Goal: Task Accomplishment & Management: Manage account settings

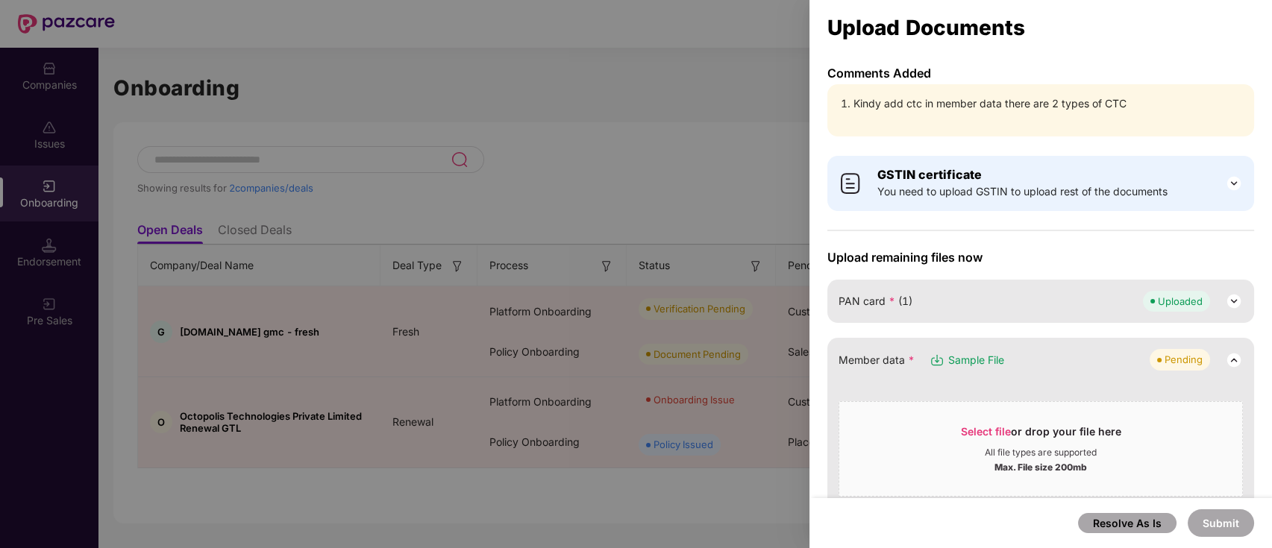
scroll to position [78, 0]
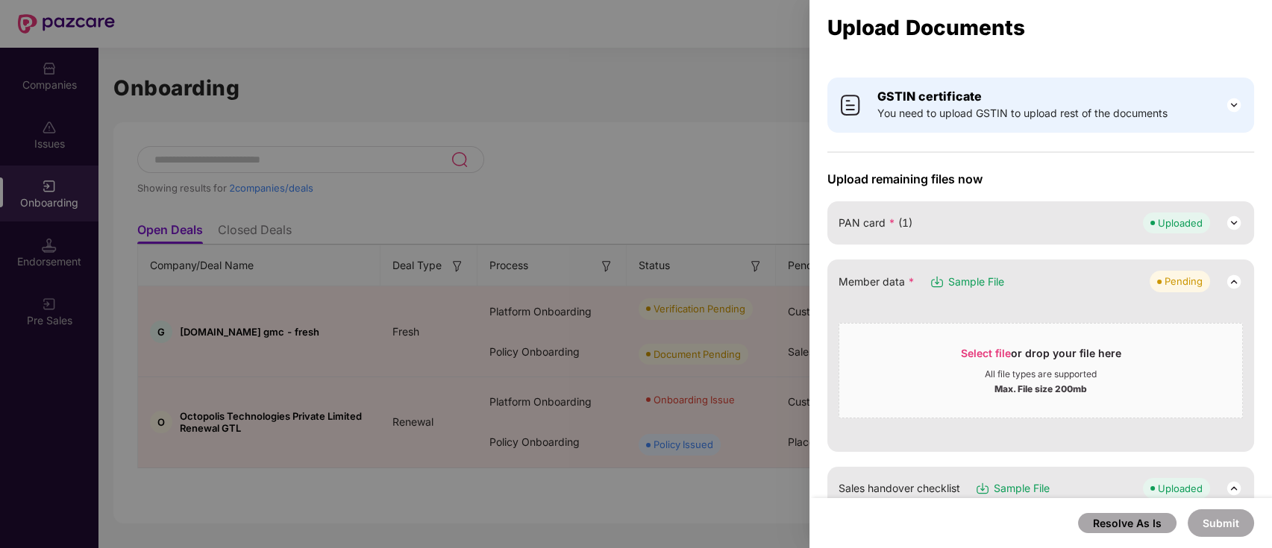
click at [730, 108] on div at bounding box center [636, 274] width 1272 height 548
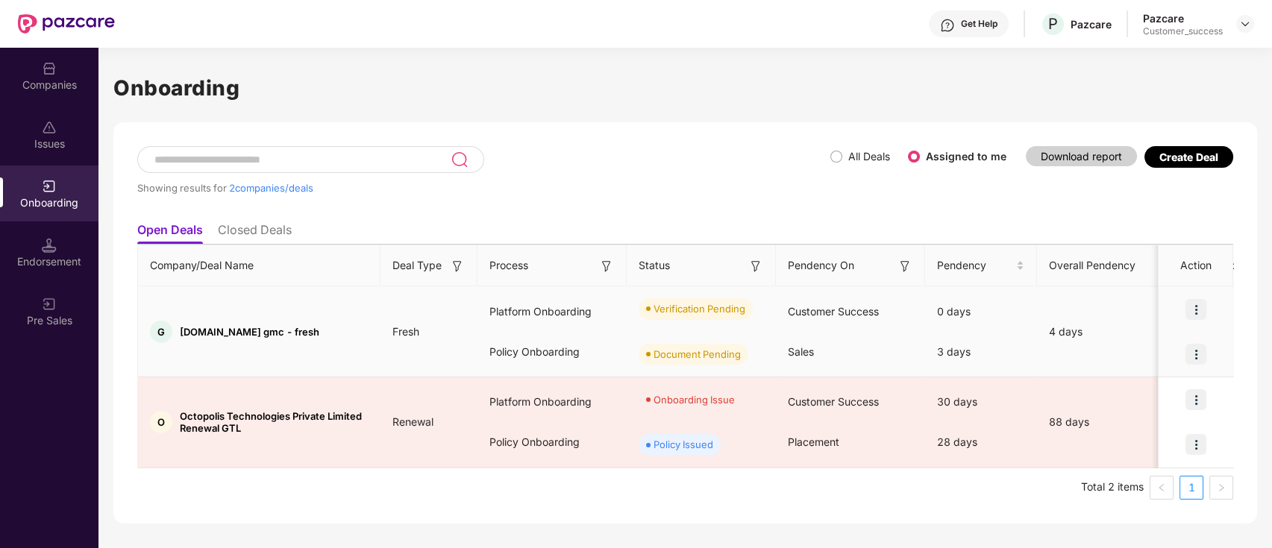
click at [1200, 309] on img at bounding box center [1196, 309] width 21 height 21
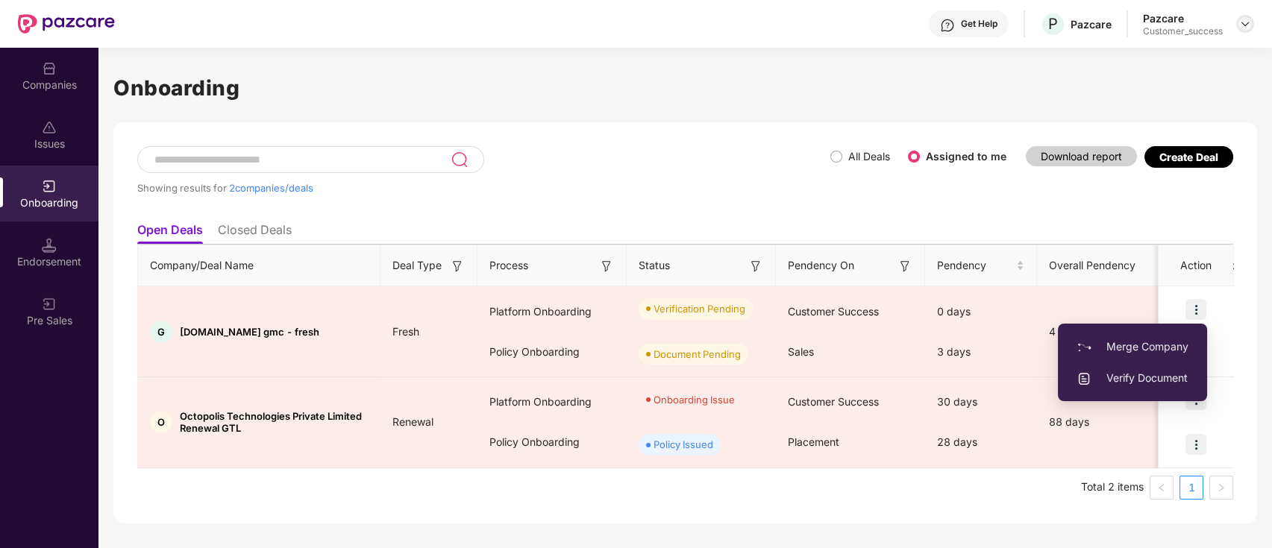
click at [1250, 28] on img at bounding box center [1245, 24] width 12 height 12
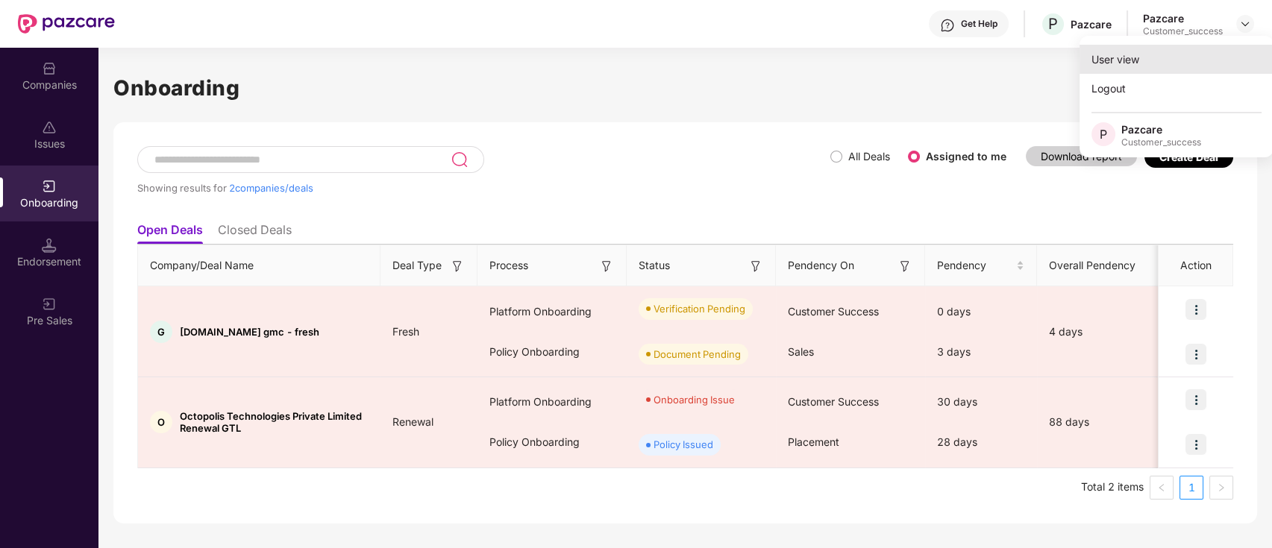
click at [1154, 57] on div "User view" at bounding box center [1177, 59] width 194 height 29
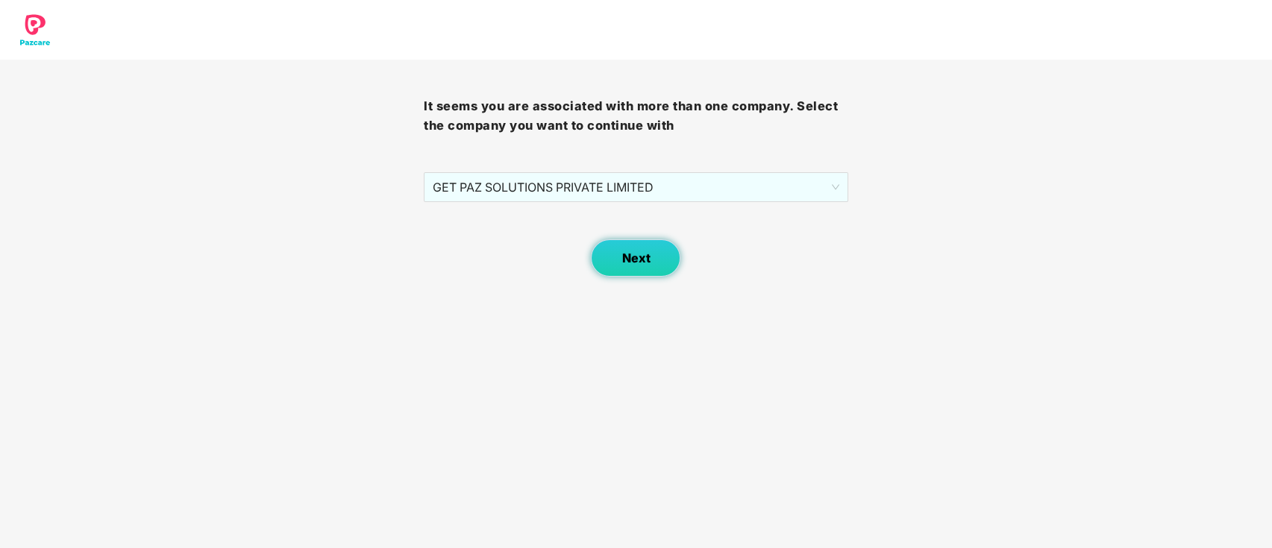
click at [633, 245] on button "Next" at bounding box center [636, 258] width 90 height 37
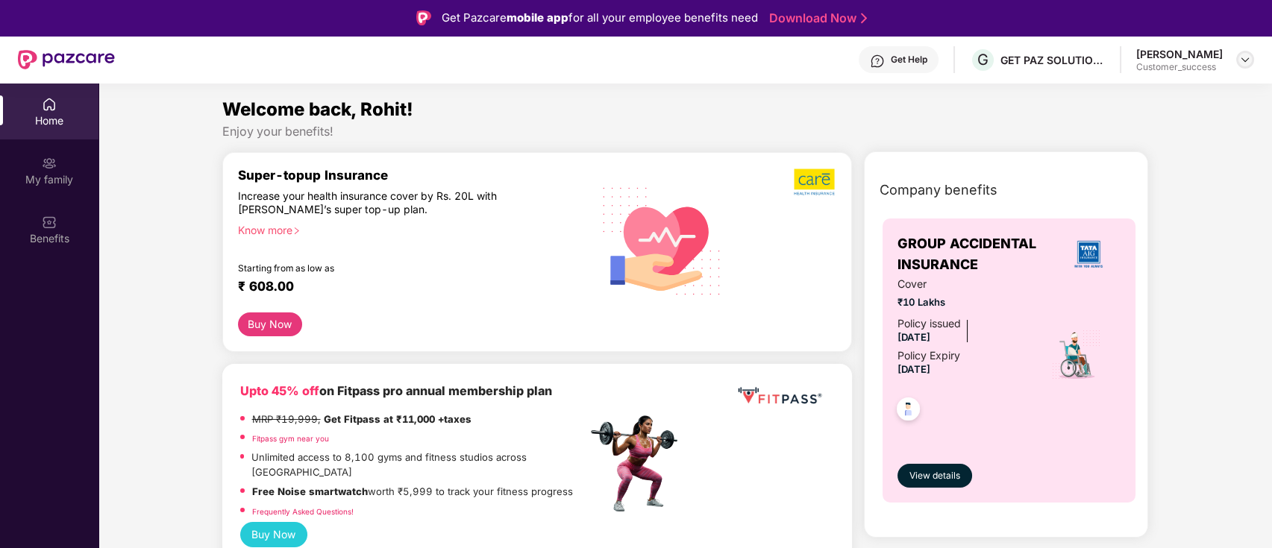
click at [1242, 60] on img at bounding box center [1245, 60] width 12 height 12
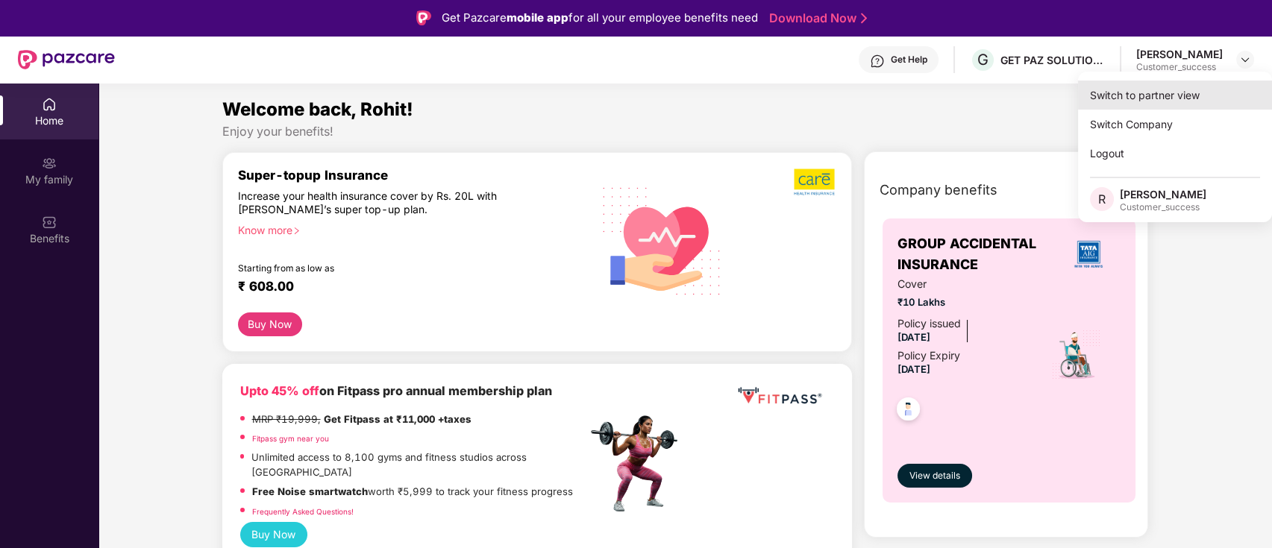
click at [1186, 96] on div "Switch to partner view" at bounding box center [1175, 95] width 194 height 29
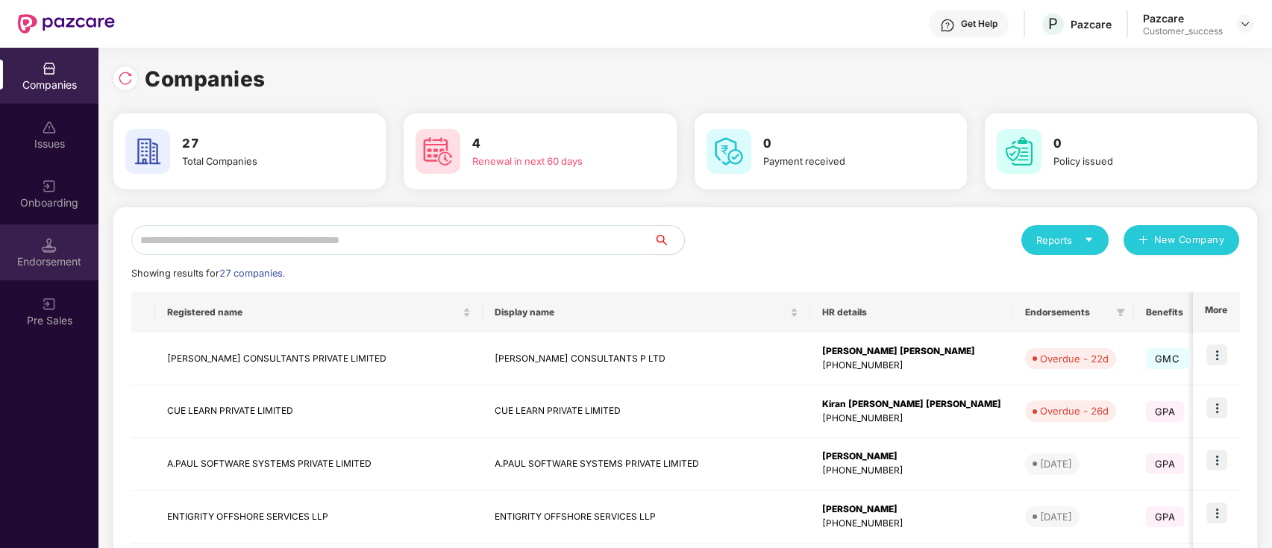
click at [59, 246] on div "Endorsement" at bounding box center [49, 253] width 98 height 56
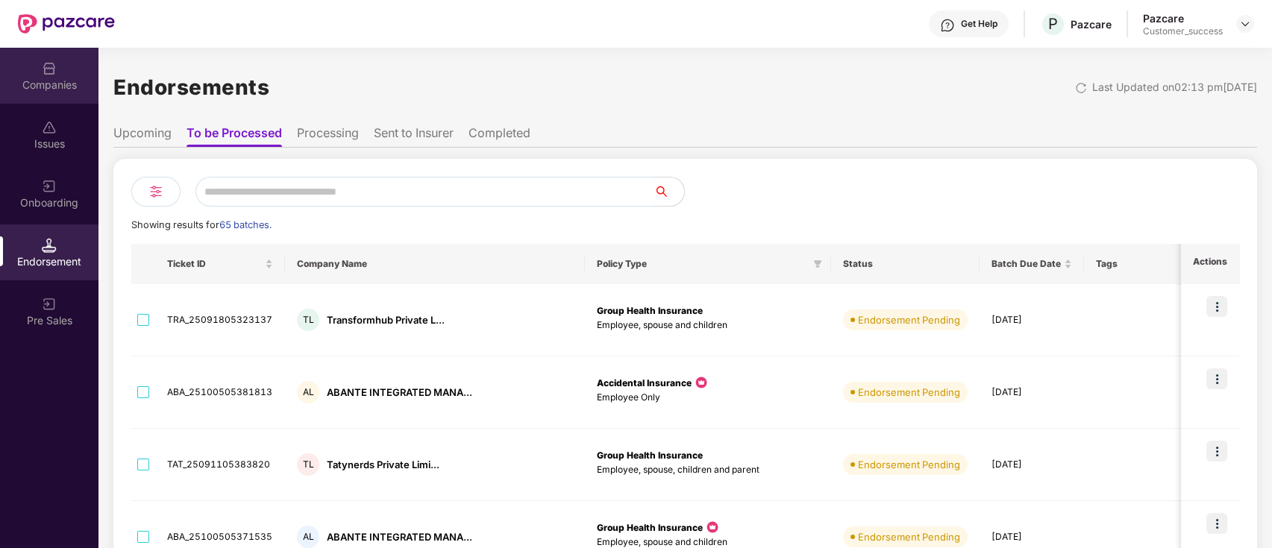
click at [58, 87] on div "Companies" at bounding box center [49, 85] width 98 height 15
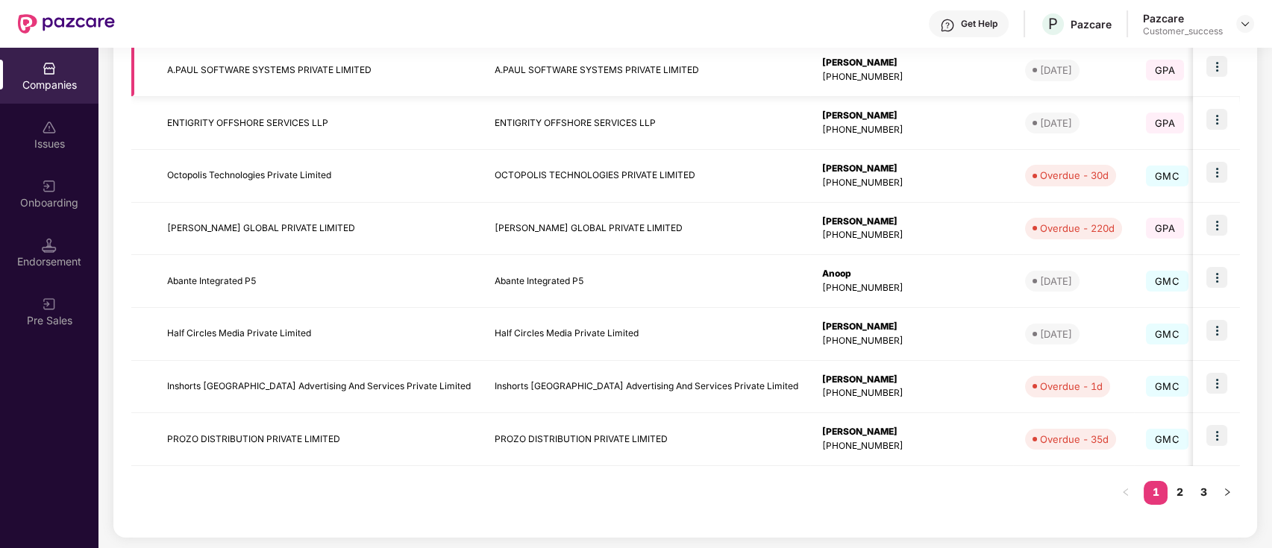
scroll to position [390, 0]
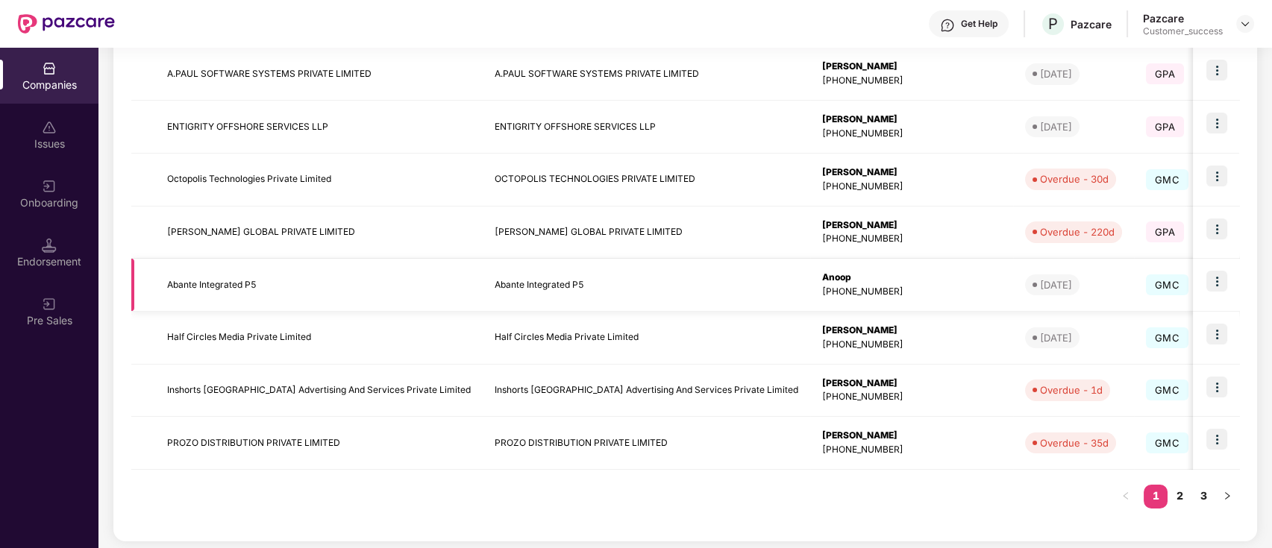
click at [1221, 286] on img at bounding box center [1216, 281] width 21 height 21
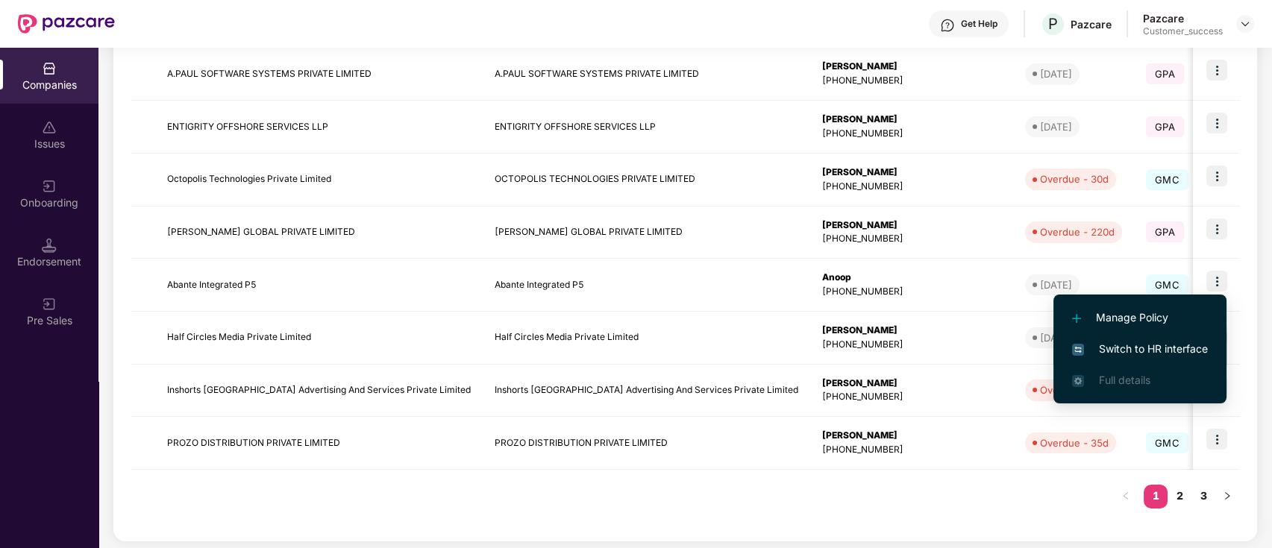
click at [1145, 342] on span "Switch to HR interface" at bounding box center [1140, 349] width 136 height 16
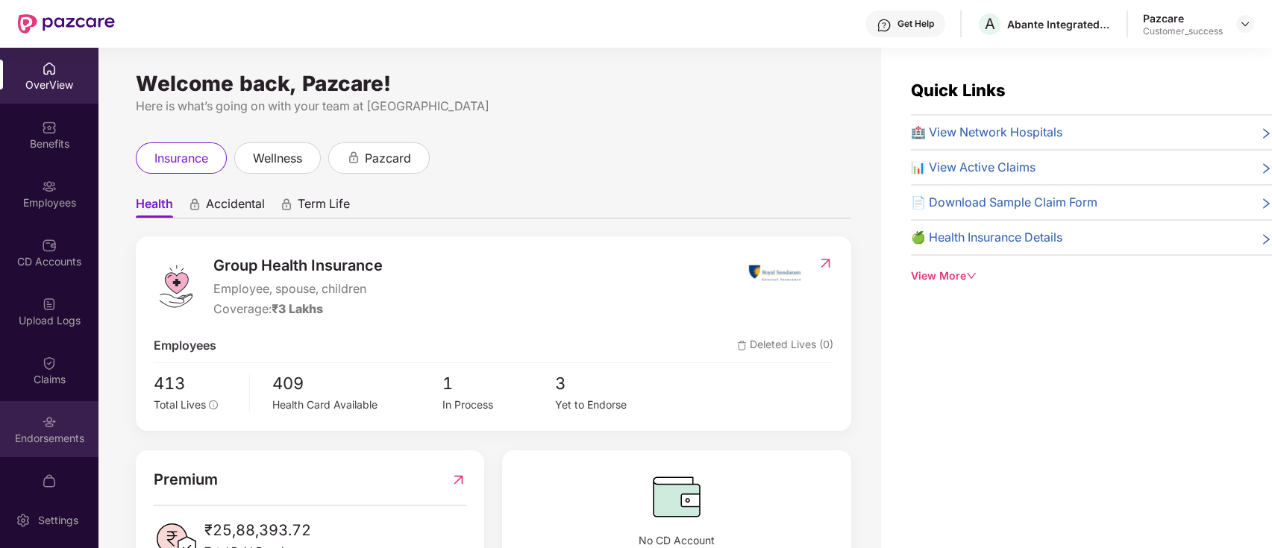
click at [56, 425] on div "Endorsements" at bounding box center [49, 429] width 98 height 56
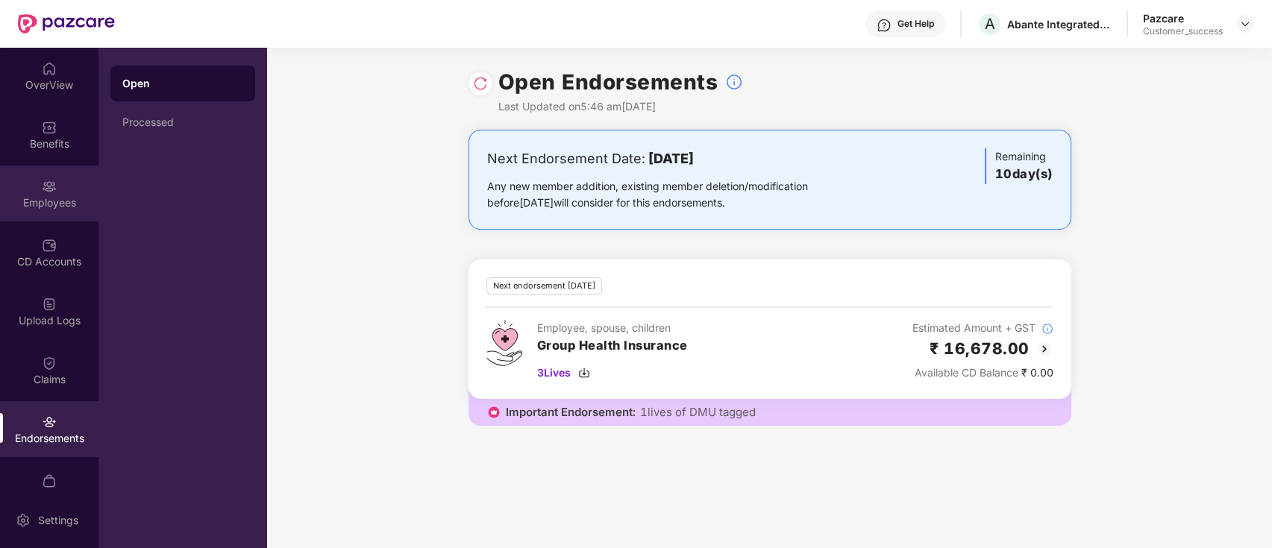
click at [28, 192] on div "Employees" at bounding box center [49, 194] width 98 height 56
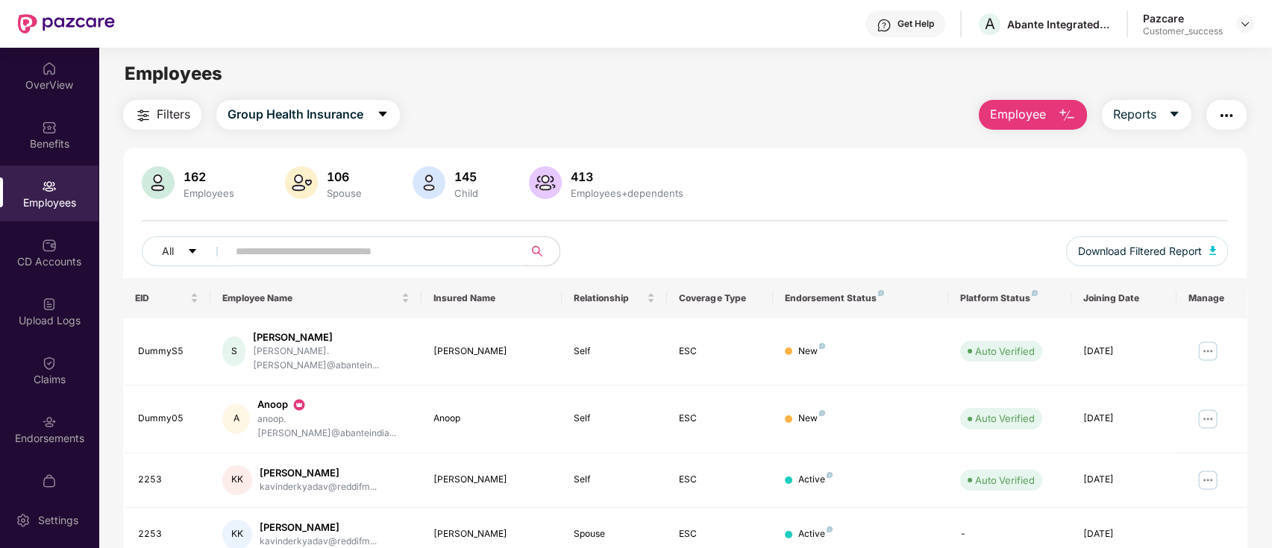
click at [1065, 116] on img "button" at bounding box center [1067, 116] width 18 height 18
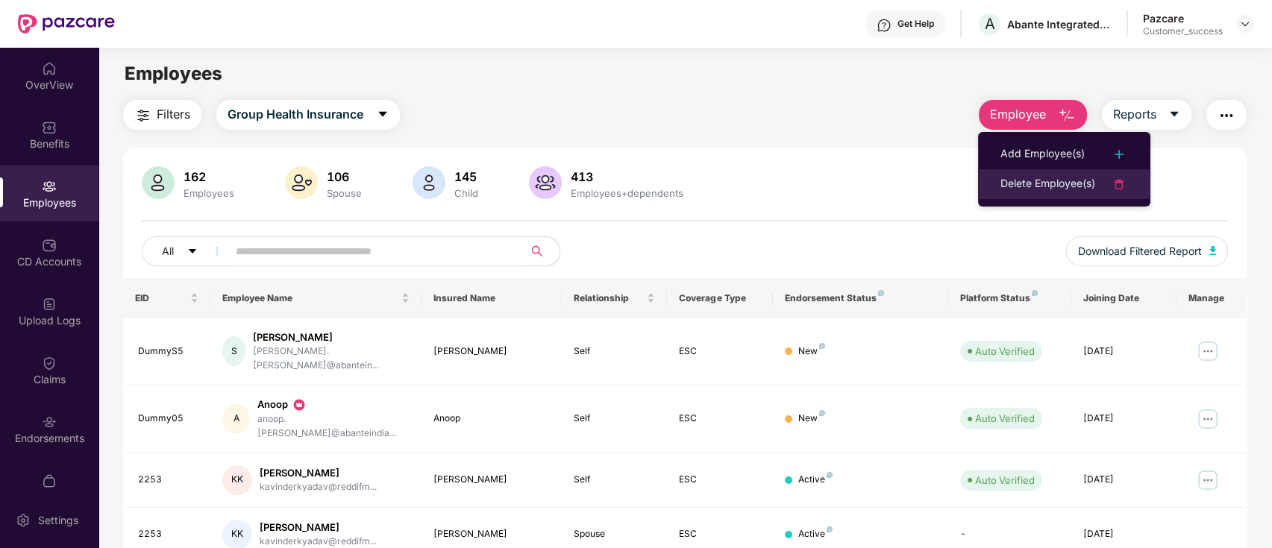
click at [1083, 173] on li "Delete Employee(s)" at bounding box center [1064, 184] width 172 height 30
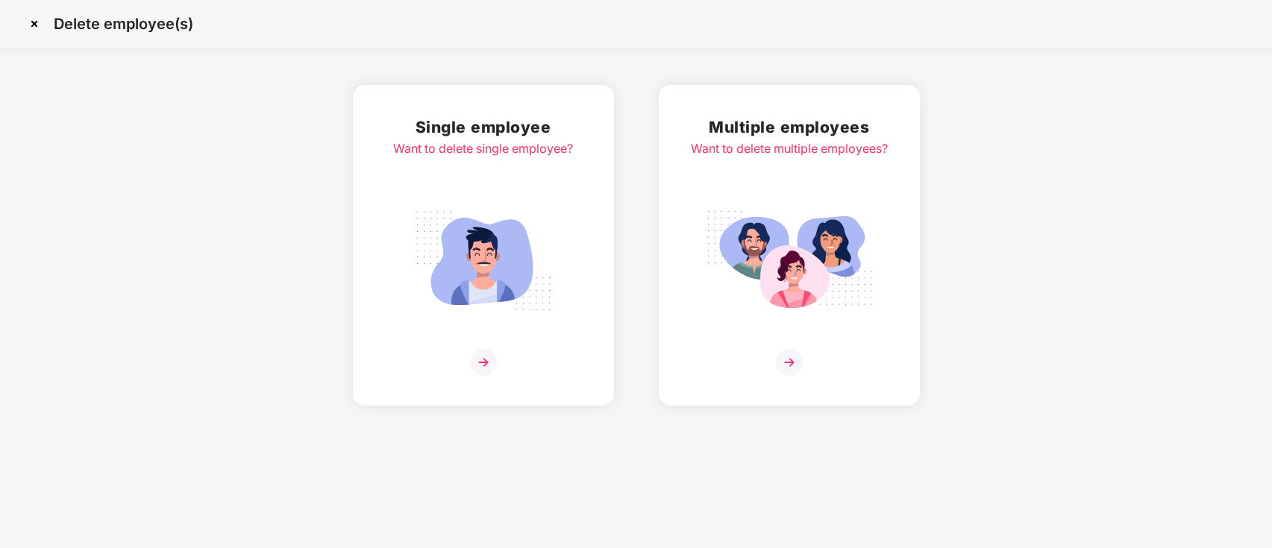
click at [767, 331] on div "Multiple employees Want to delete multiple employees?" at bounding box center [789, 245] width 197 height 261
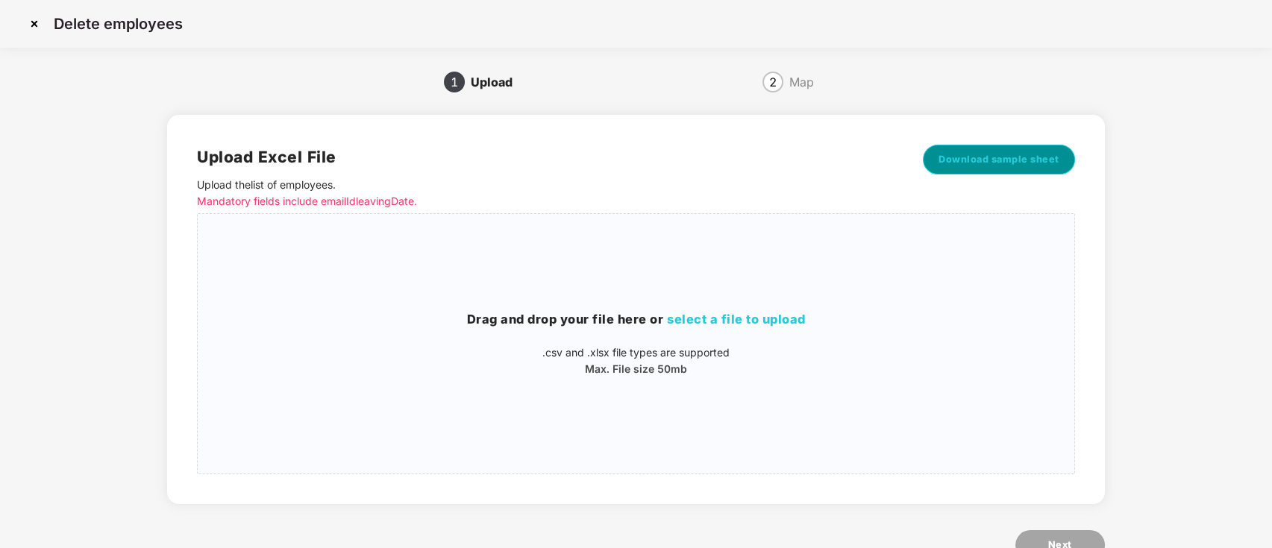
click at [1029, 158] on span "Download sample sheet" at bounding box center [999, 159] width 121 height 15
click at [37, 17] on img at bounding box center [34, 24] width 24 height 24
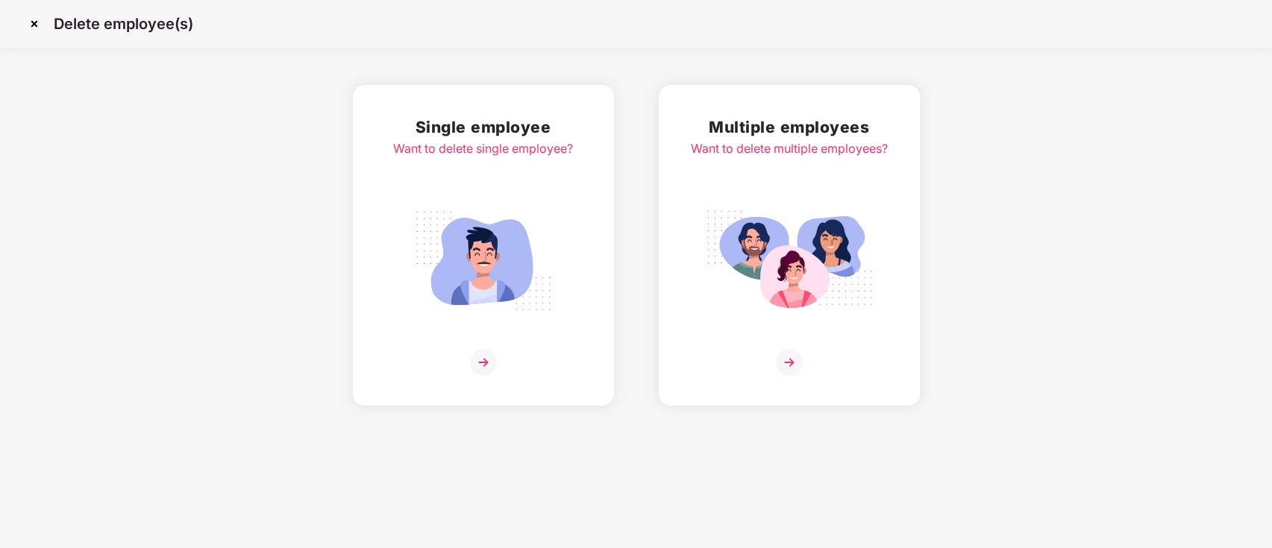
click at [35, 28] on img at bounding box center [34, 24] width 24 height 24
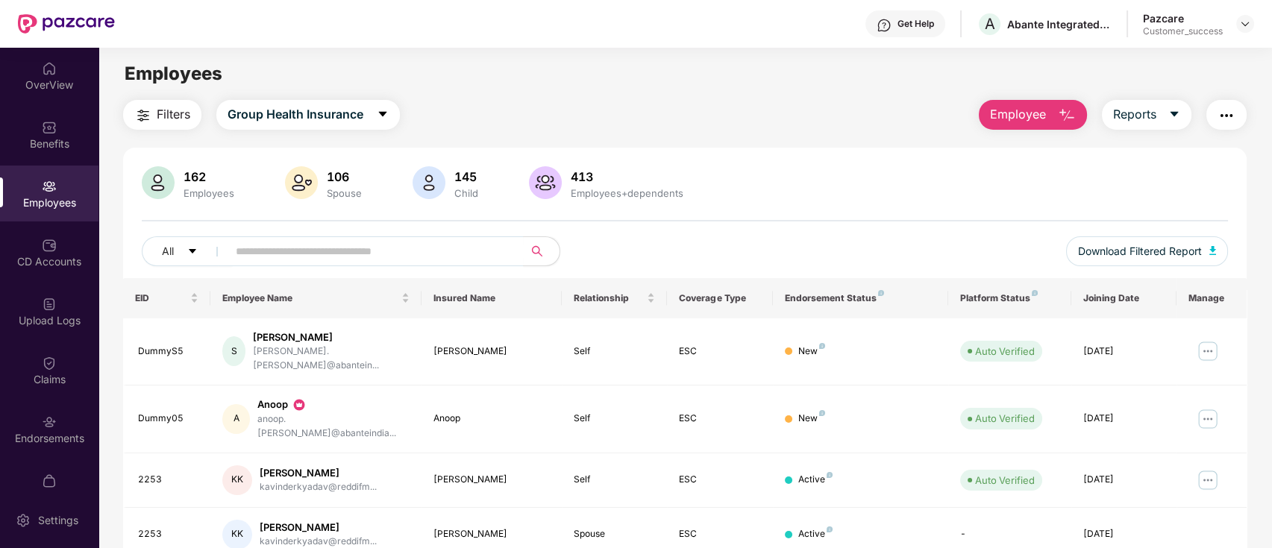
click at [218, 372] on td "S [PERSON_NAME] [PERSON_NAME].[PERSON_NAME]@abantein..." at bounding box center [315, 352] width 210 height 67
click at [44, 205] on div "Employees" at bounding box center [49, 202] width 98 height 15
click at [50, 431] on div "Endorsements" at bounding box center [49, 438] width 98 height 15
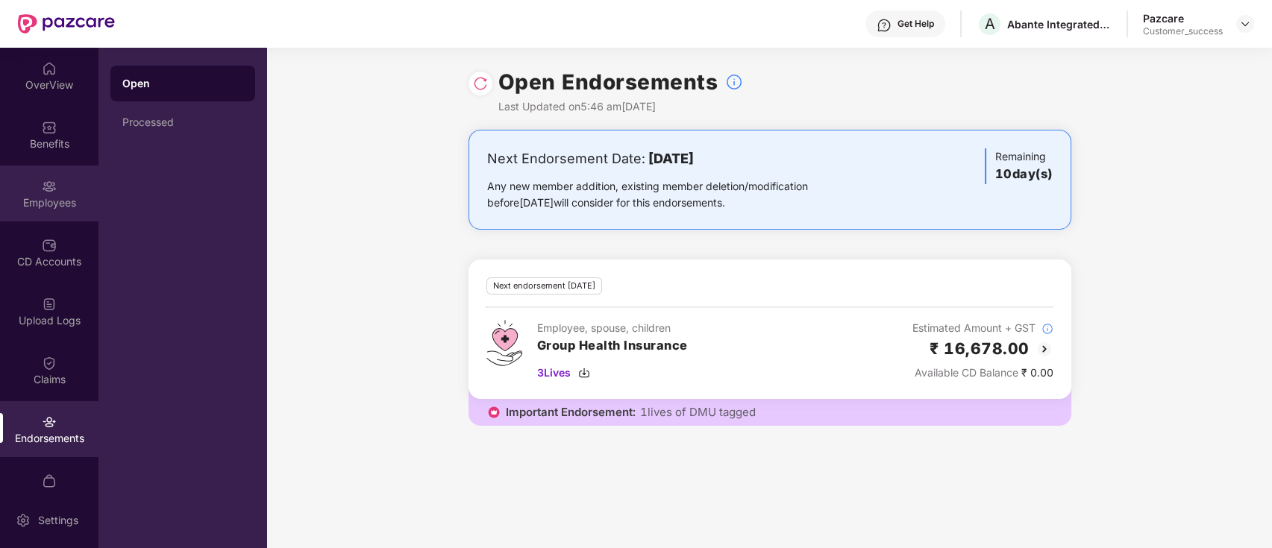
click at [54, 218] on div "Employees" at bounding box center [49, 194] width 98 height 56
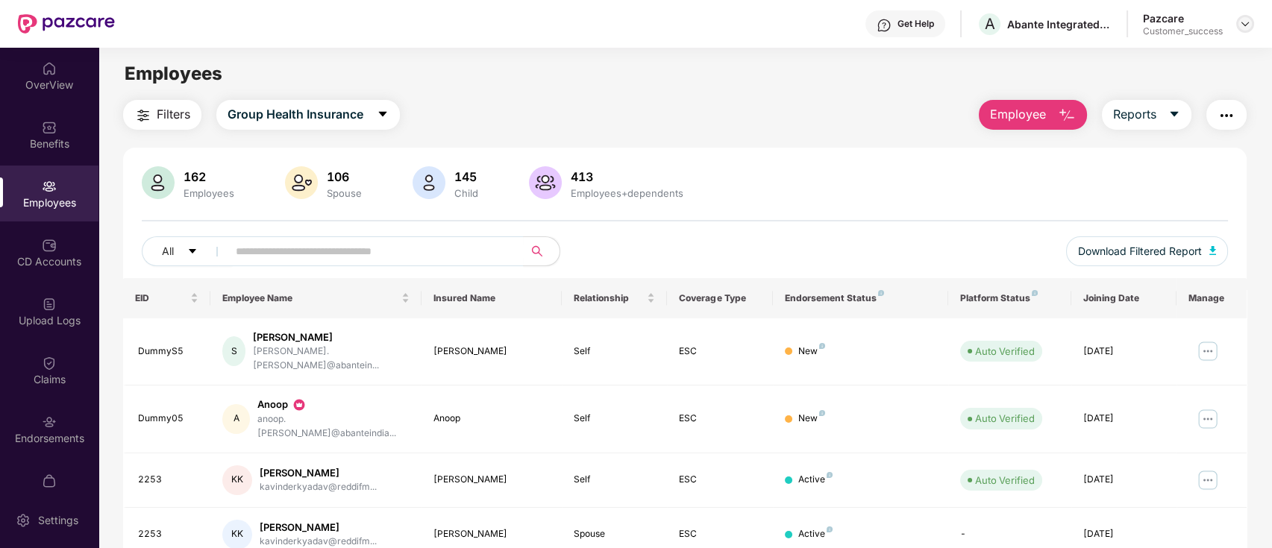
click at [1242, 31] on div at bounding box center [1245, 24] width 18 height 18
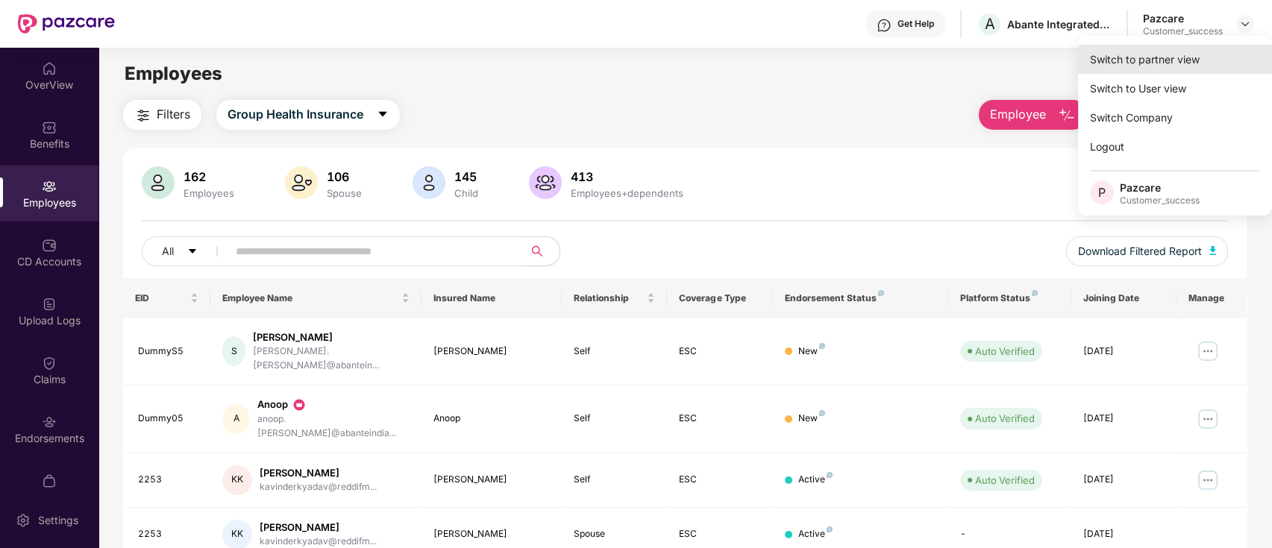
click at [1099, 63] on div "Switch to partner view" at bounding box center [1175, 59] width 194 height 29
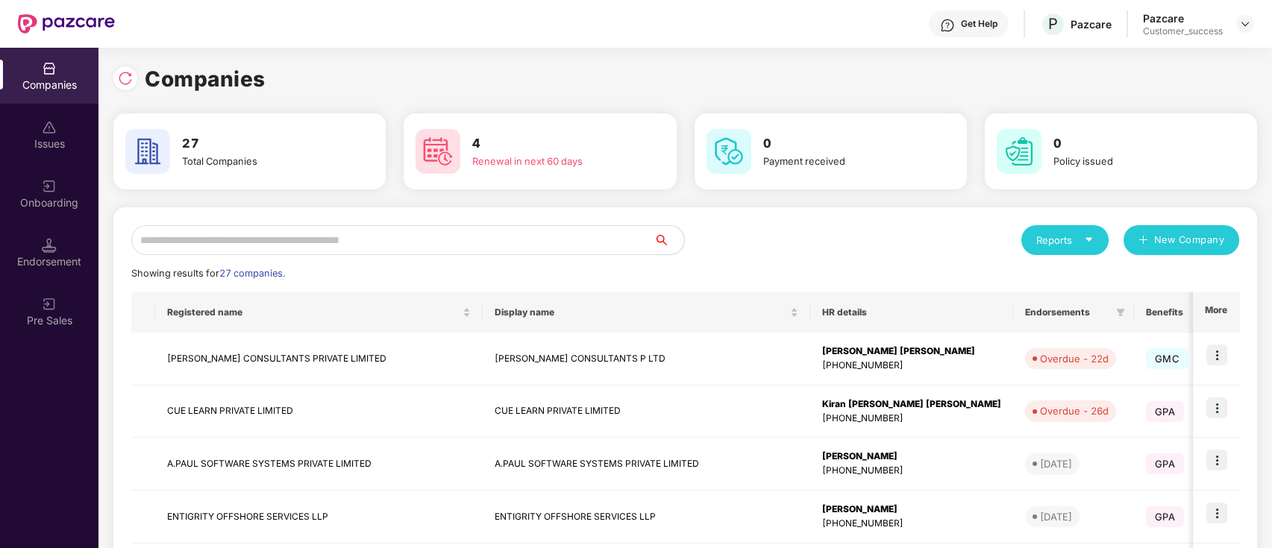
click at [537, 242] on input "text" at bounding box center [392, 240] width 523 height 30
click at [482, 248] on input "text" at bounding box center [392, 240] width 523 height 30
click at [607, 236] on input "text" at bounding box center [392, 240] width 523 height 30
click at [62, 181] on div "Onboarding" at bounding box center [49, 194] width 98 height 56
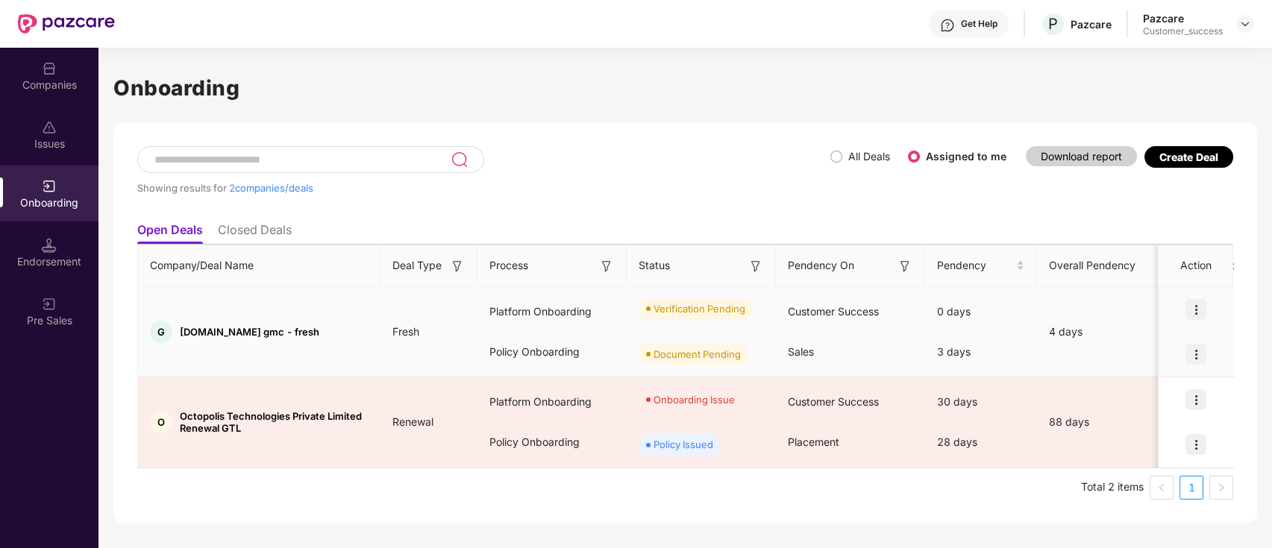
click at [1200, 307] on img at bounding box center [1196, 309] width 21 height 21
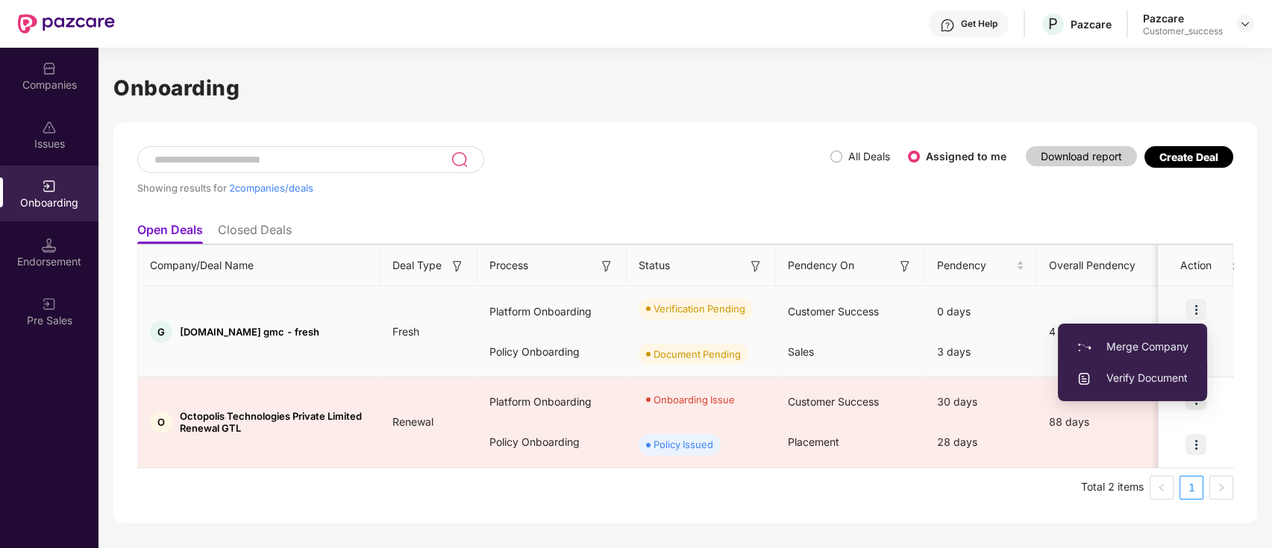
click at [1121, 375] on span "Verify Document" at bounding box center [1133, 378] width 112 height 16
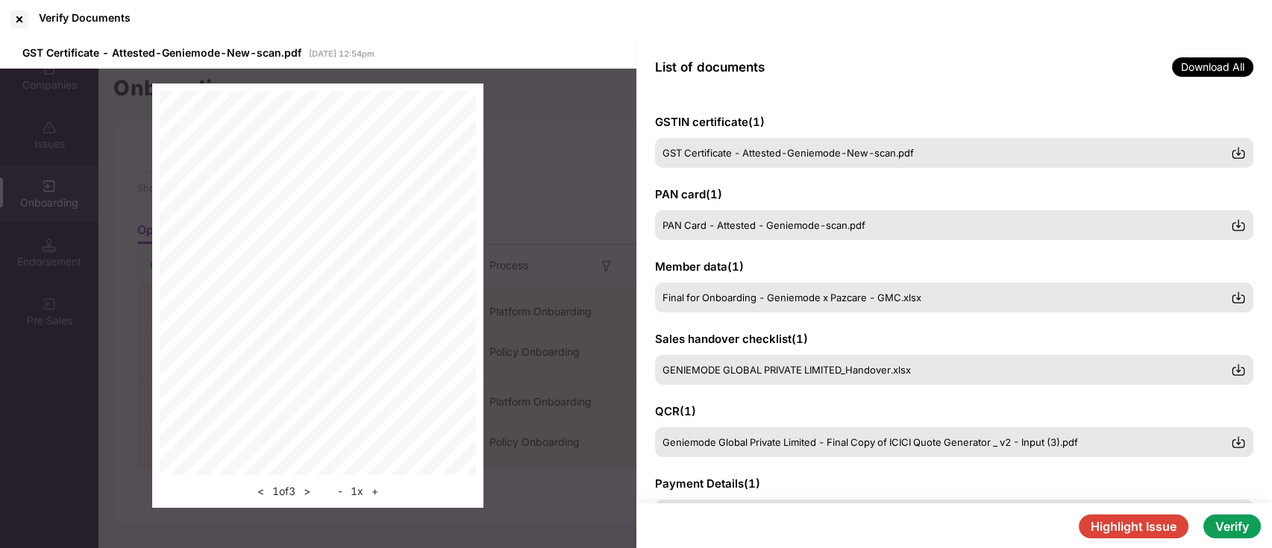
click at [310, 492] on button ">" at bounding box center [307, 492] width 16 height 18
click at [256, 491] on button "<" at bounding box center [261, 492] width 16 height 18
click at [525, 185] on div "< 1 of 3 > - 1 x +" at bounding box center [318, 296] width 636 height 454
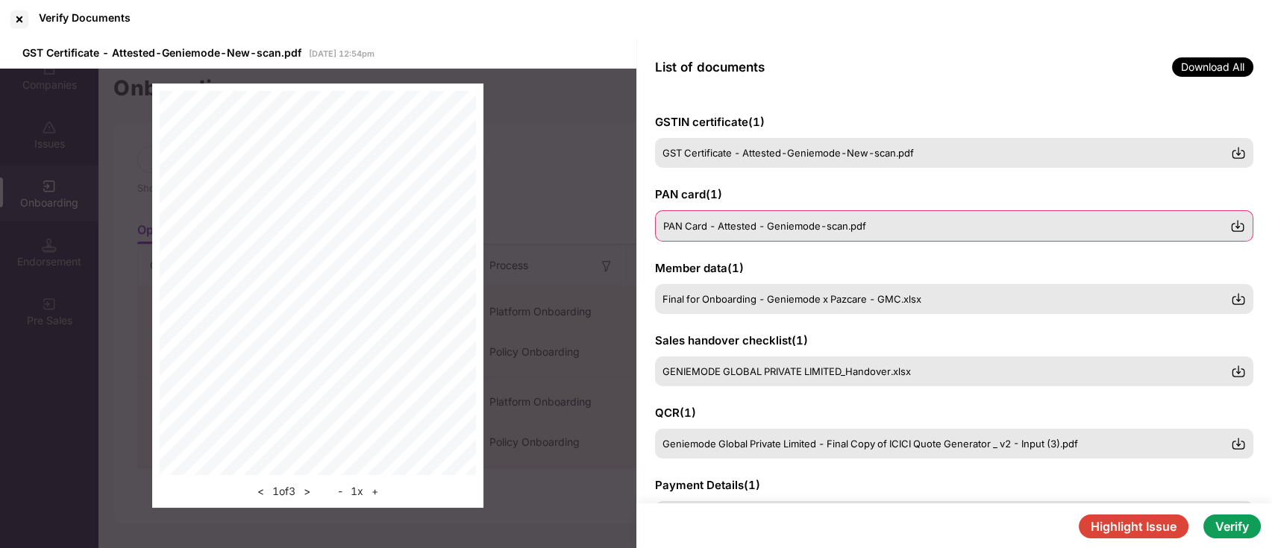
click at [733, 231] on span "PAN Card - Attested - Geniemode-scan.pdf" at bounding box center [764, 226] width 203 height 12
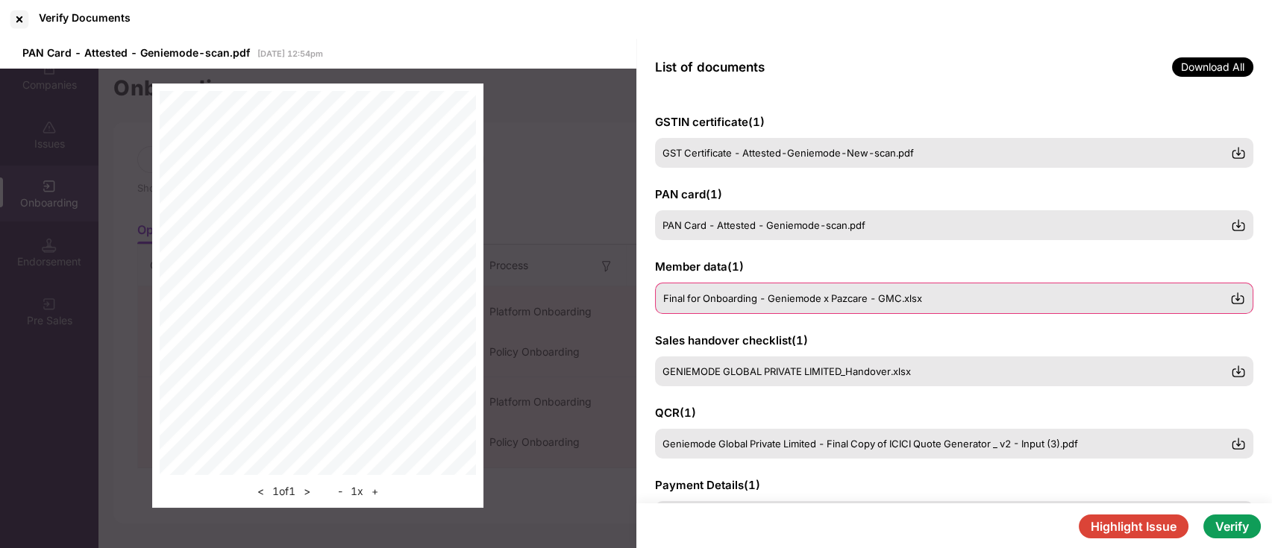
click at [725, 301] on span "Final for Onboarding - Geniemode x Pazcare - GMC.xlsx" at bounding box center [792, 298] width 259 height 12
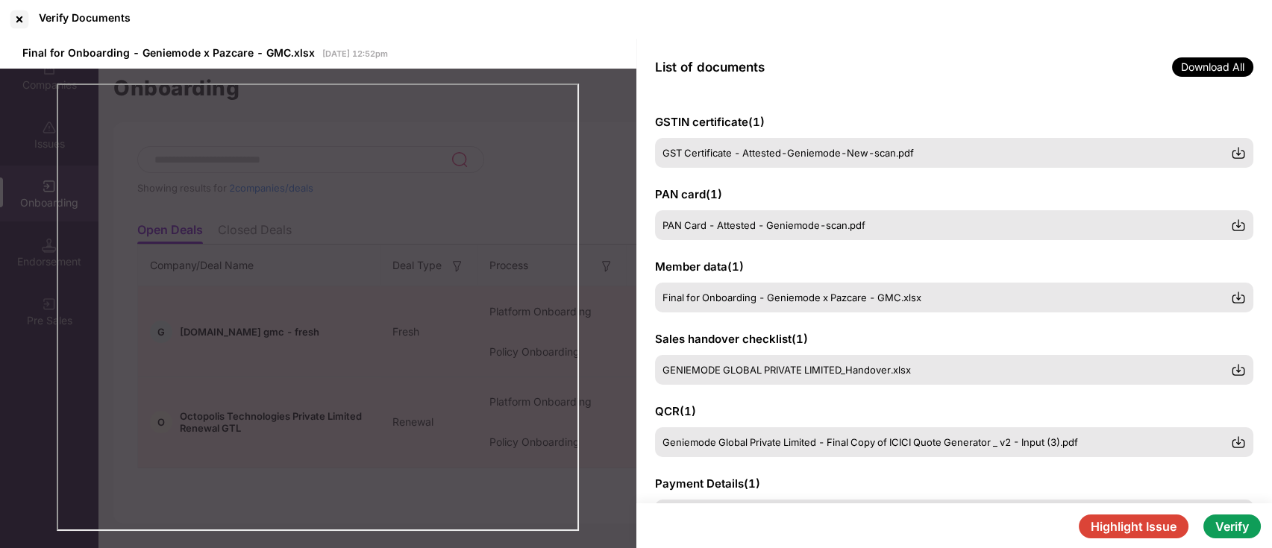
click at [863, 86] on div "List of documents Download All" at bounding box center [954, 67] width 636 height 57
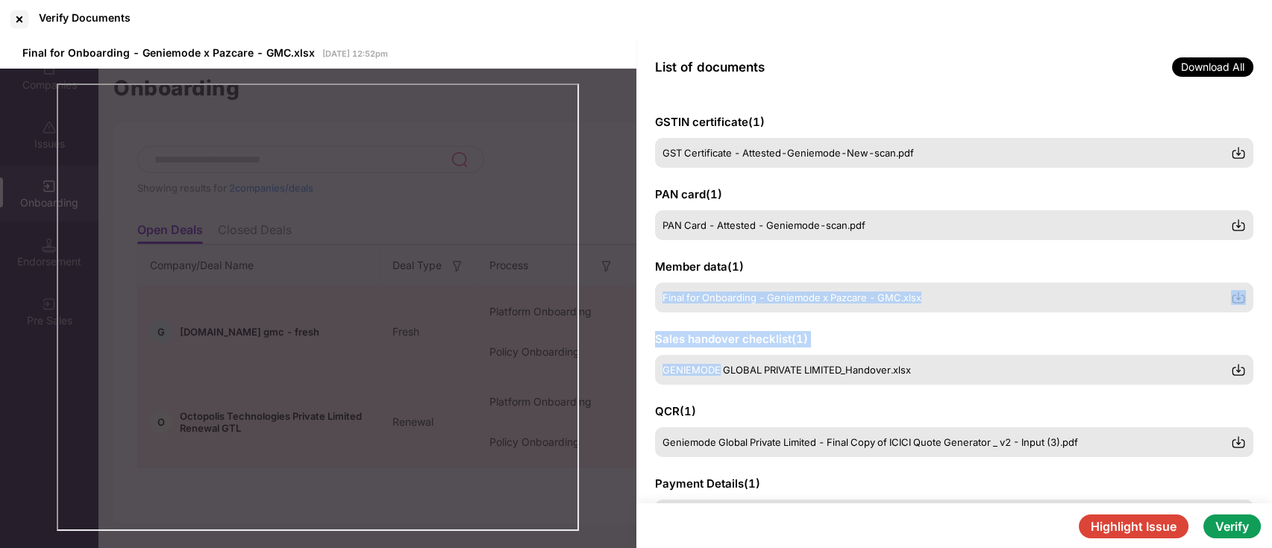
drag, startPoint x: 770, startPoint y: 248, endPoint x: 725, endPoint y: 392, distance: 150.1
click at [725, 392] on div "GSTIN certificate ( 1 ) GST Certificate - Attested-Geniemode-New-scan.pdf PAN c…" at bounding box center [954, 300] width 636 height 408
click at [883, 410] on div "QCR ( 1 ) Geniemode Global Private Limited - Final Copy of ICICI Quote Generato…" at bounding box center [954, 431] width 599 height 54
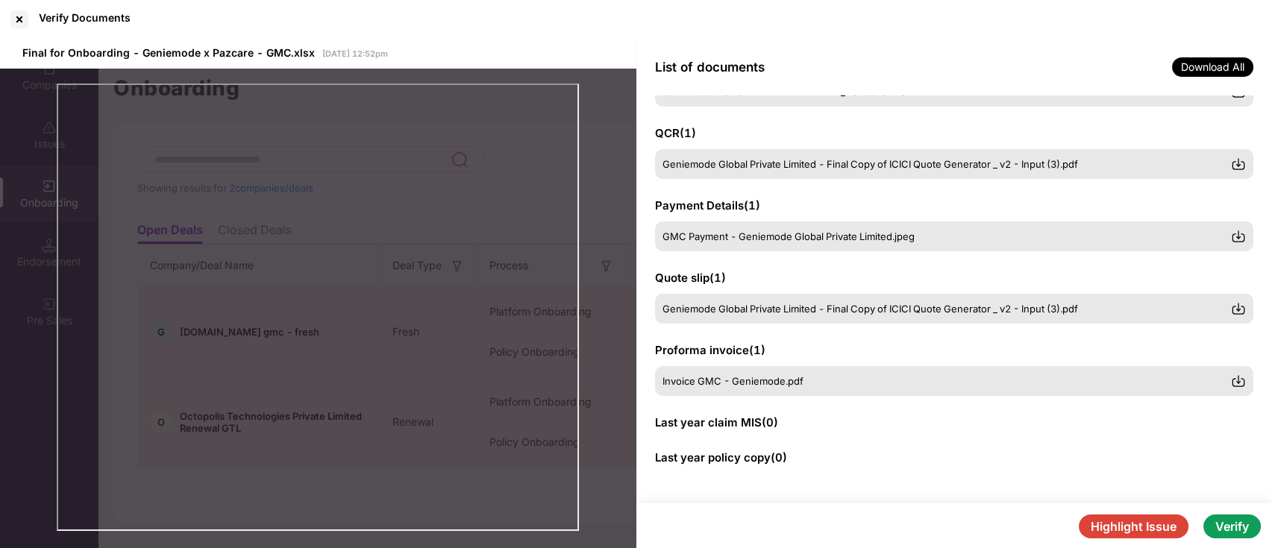
scroll to position [276, 0]
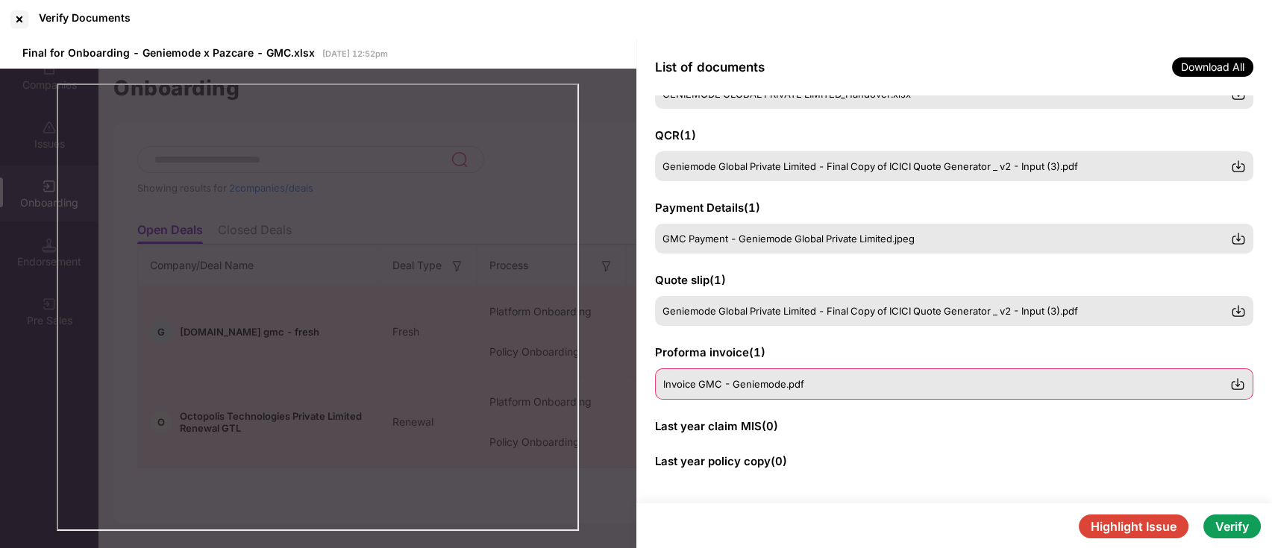
click at [889, 389] on div "Invoice GMC - Geniemode.pdf" at bounding box center [947, 384] width 568 height 12
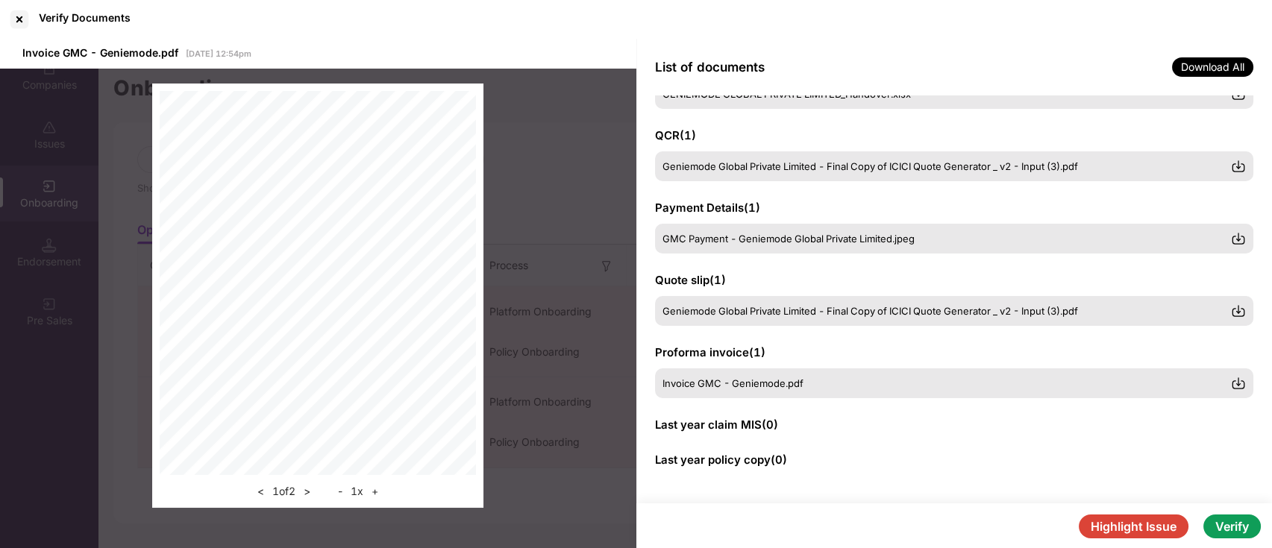
click at [378, 492] on button "+" at bounding box center [375, 492] width 16 height 18
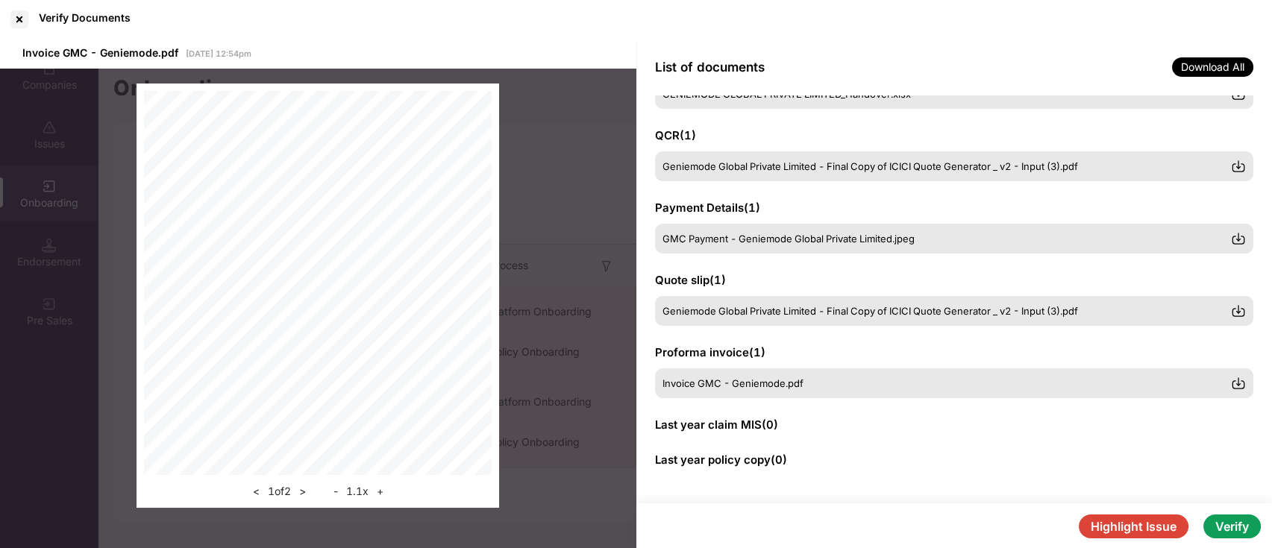
click at [339, 490] on button "-" at bounding box center [335, 492] width 13 height 18
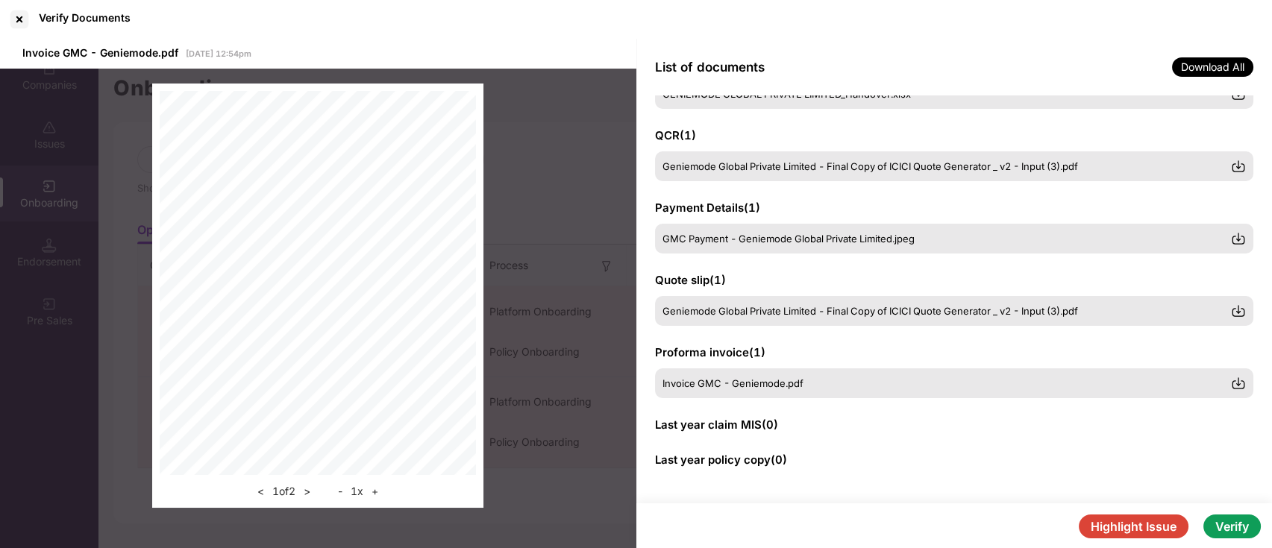
click at [307, 492] on button ">" at bounding box center [307, 492] width 16 height 18
click at [257, 492] on button "<" at bounding box center [261, 492] width 16 height 18
click at [25, 12] on div at bounding box center [19, 19] width 24 height 24
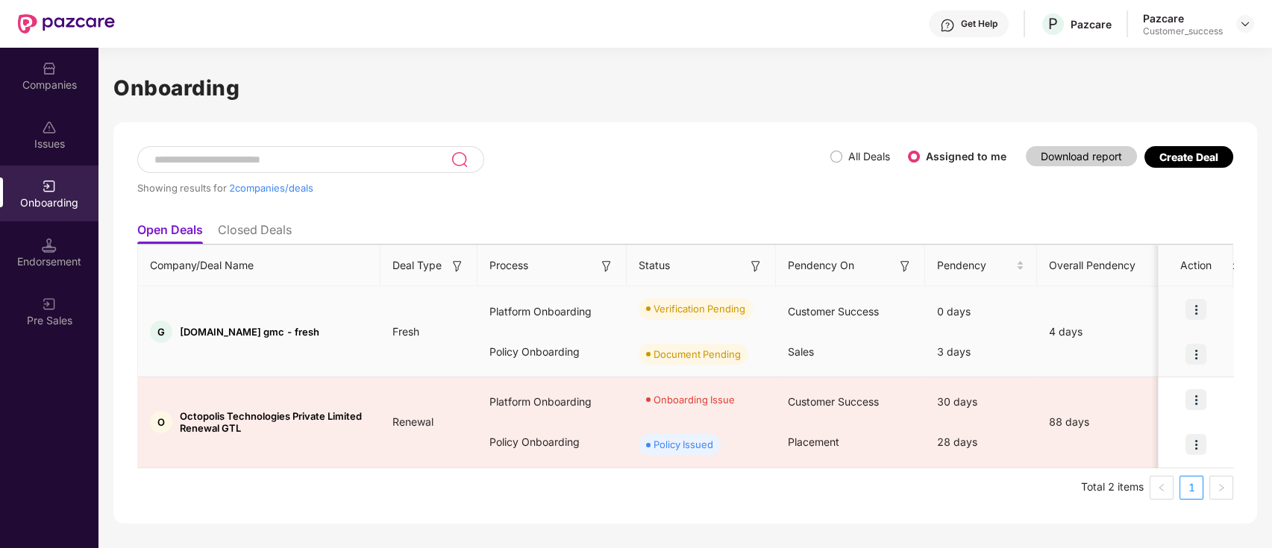
click at [1203, 313] on img at bounding box center [1196, 309] width 21 height 21
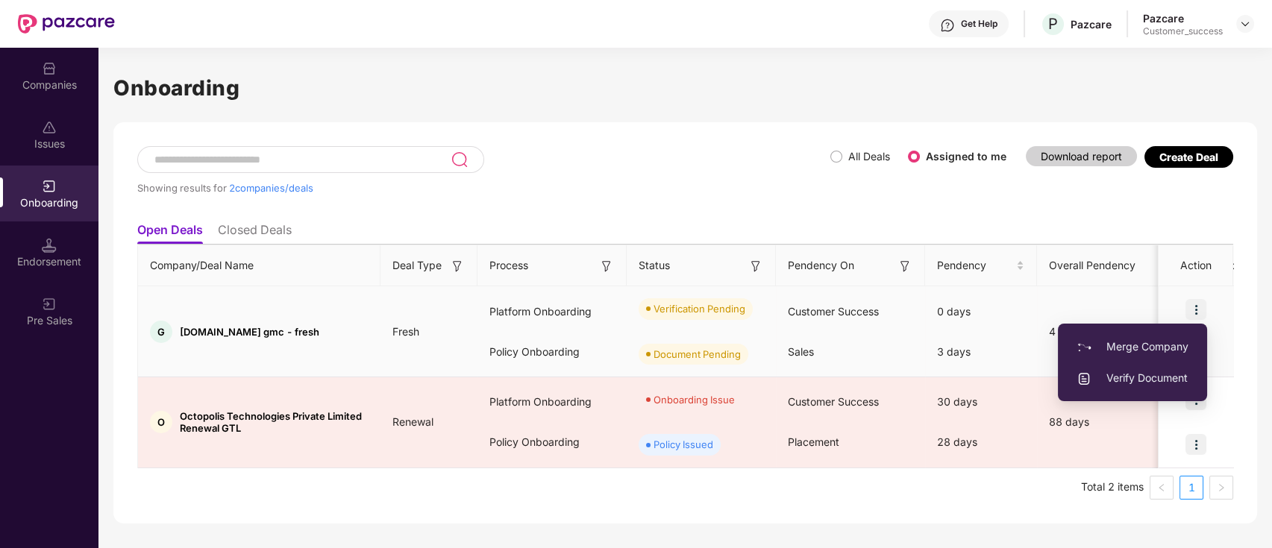
click at [1203, 316] on div "Merge Company Verify Document" at bounding box center [1132, 362] width 149 height 93
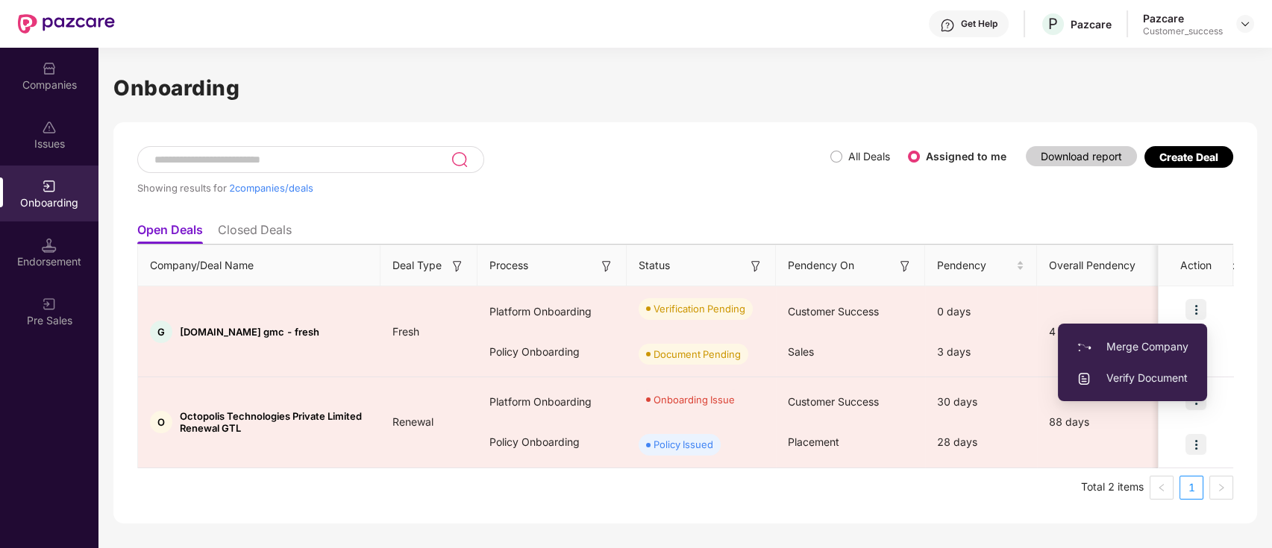
click at [615, 225] on ul "Open Deals Closed Deals" at bounding box center [685, 230] width 1096 height 30
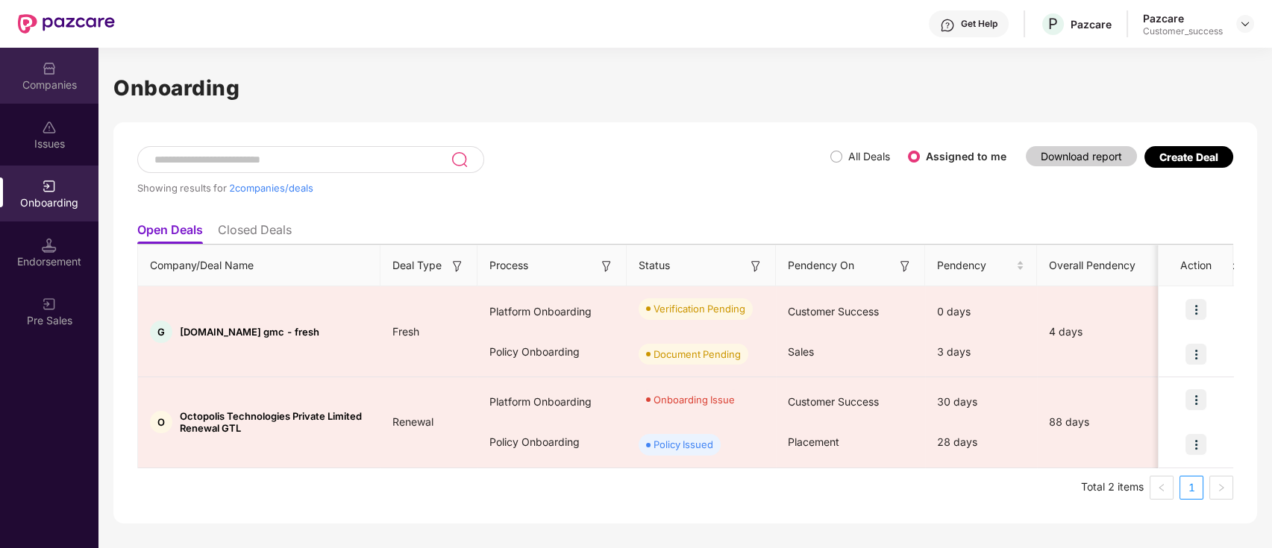
click at [48, 86] on div "Companies" at bounding box center [49, 85] width 98 height 15
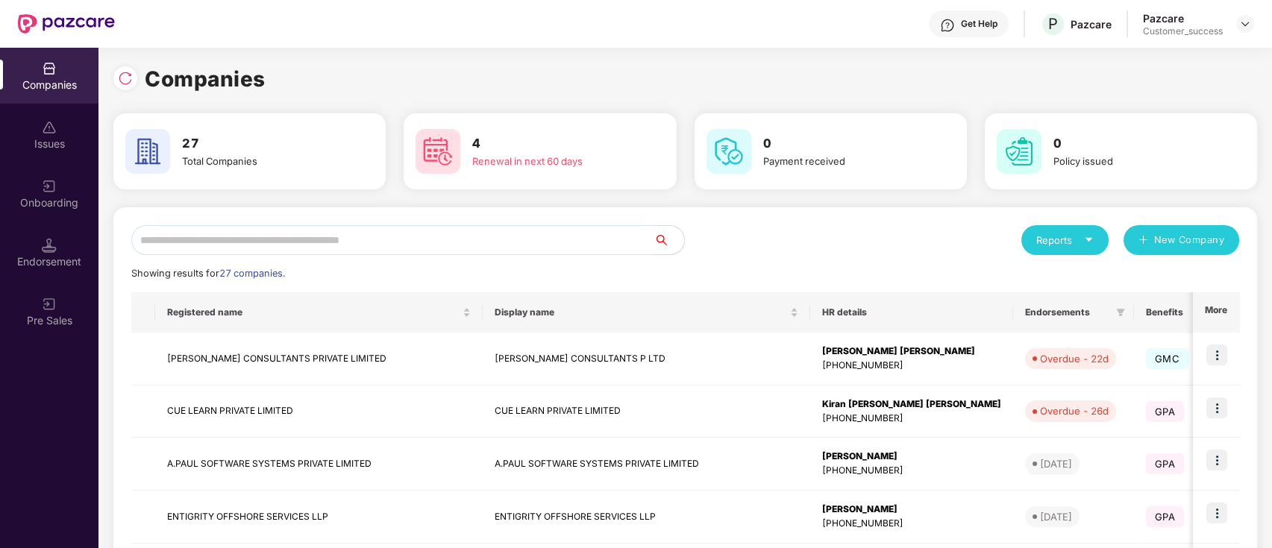
click at [53, 194] on div "Onboarding" at bounding box center [49, 194] width 98 height 56
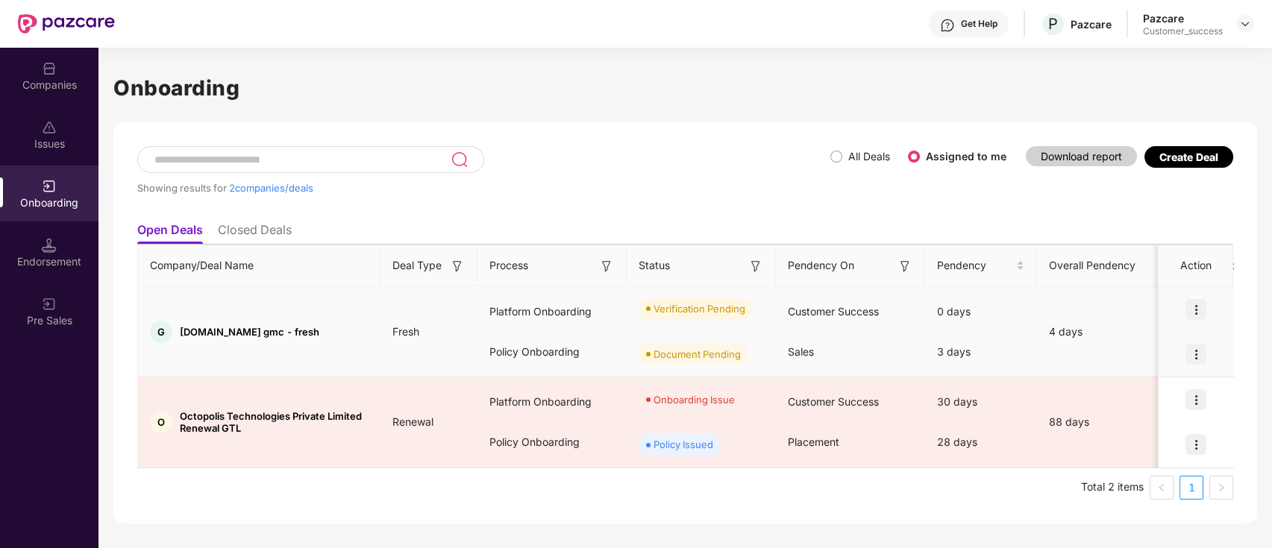
click at [1195, 309] on img at bounding box center [1196, 309] width 21 height 21
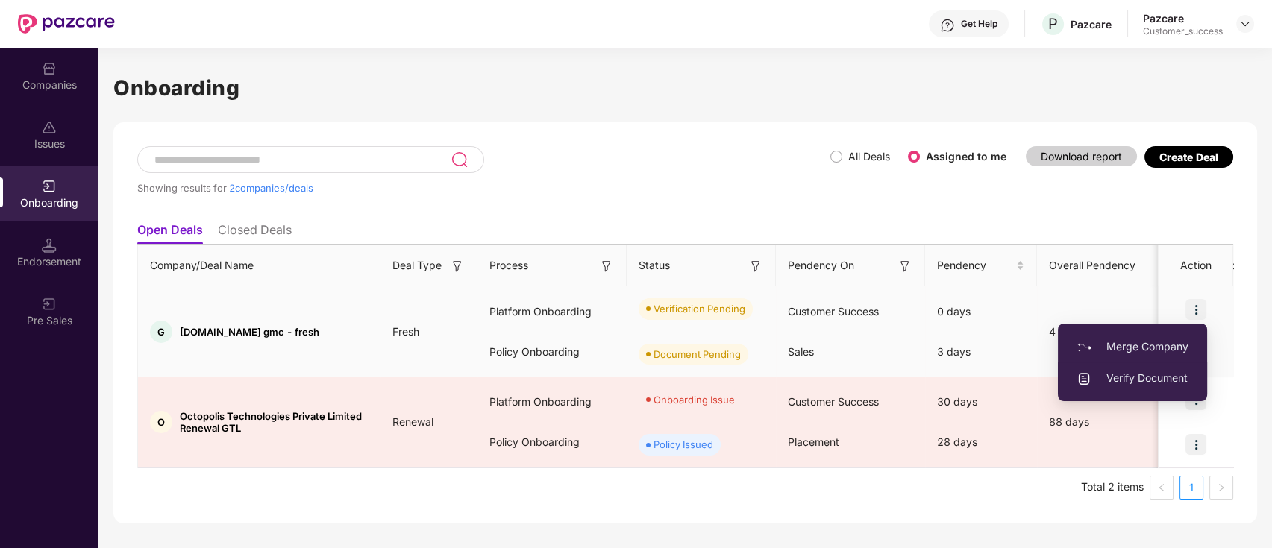
click at [1153, 376] on span "Verify Document" at bounding box center [1133, 378] width 112 height 16
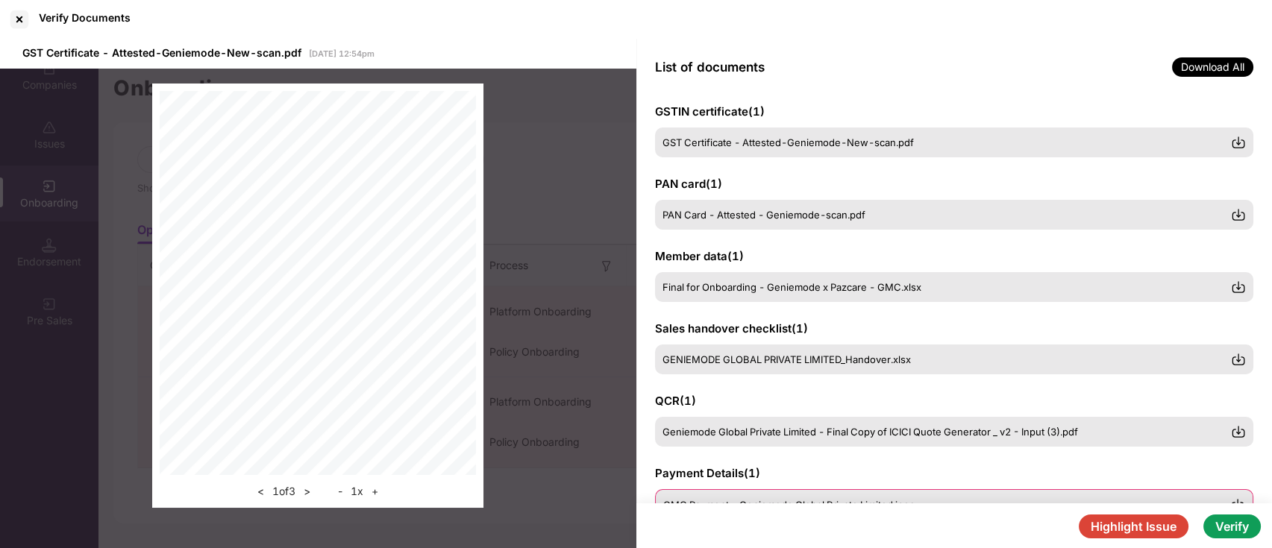
scroll to position [0, 0]
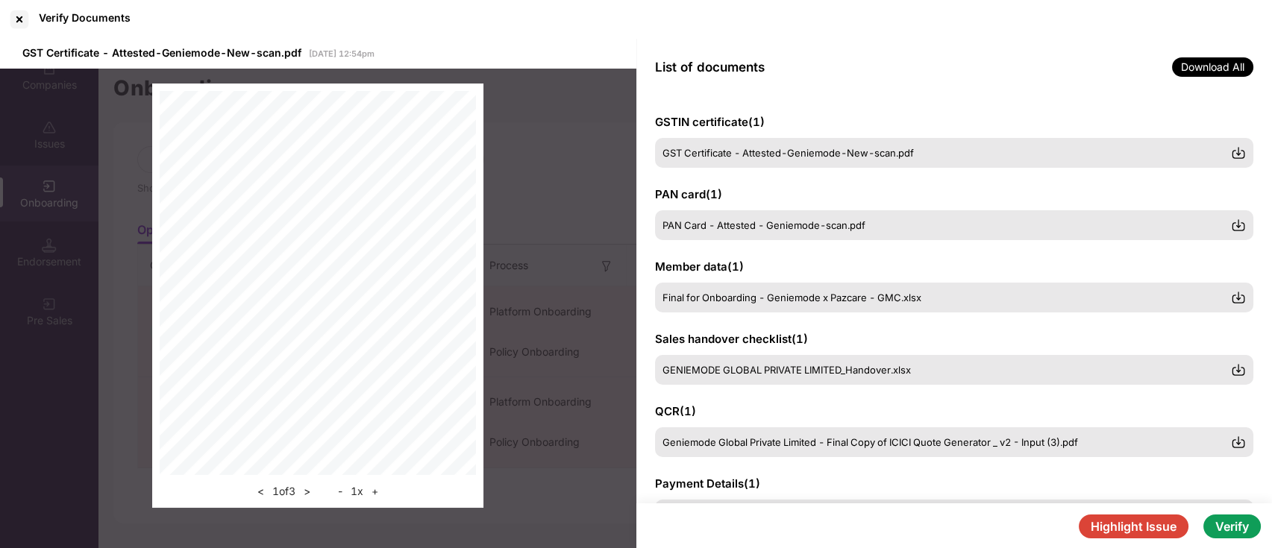
click at [1247, 524] on button "Verify" at bounding box center [1231, 527] width 57 height 24
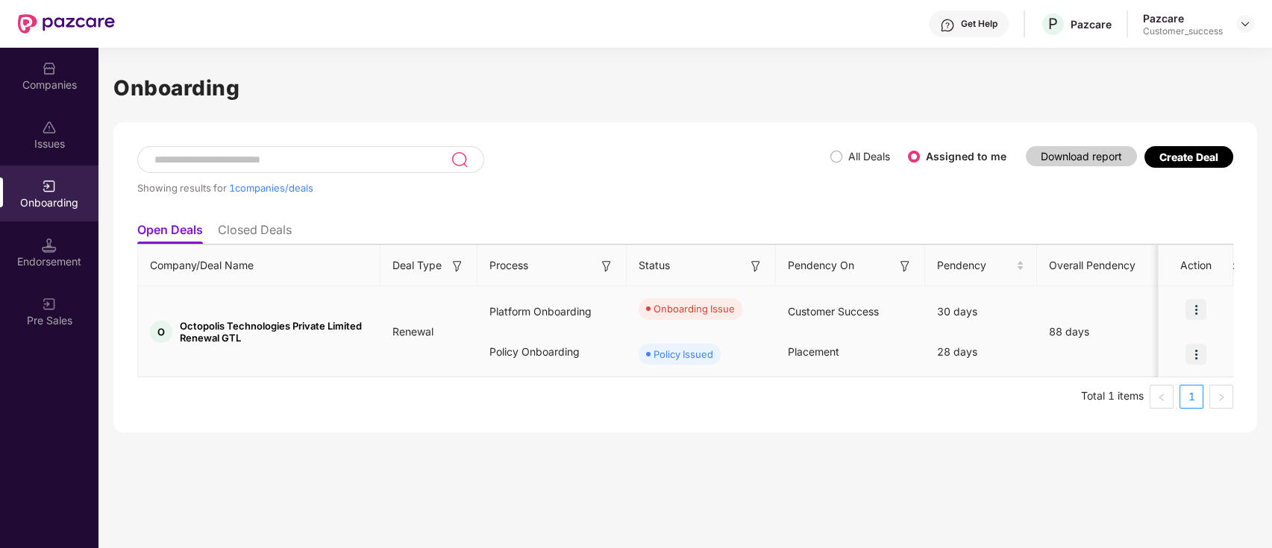
click at [1205, 307] on img at bounding box center [1196, 309] width 21 height 21
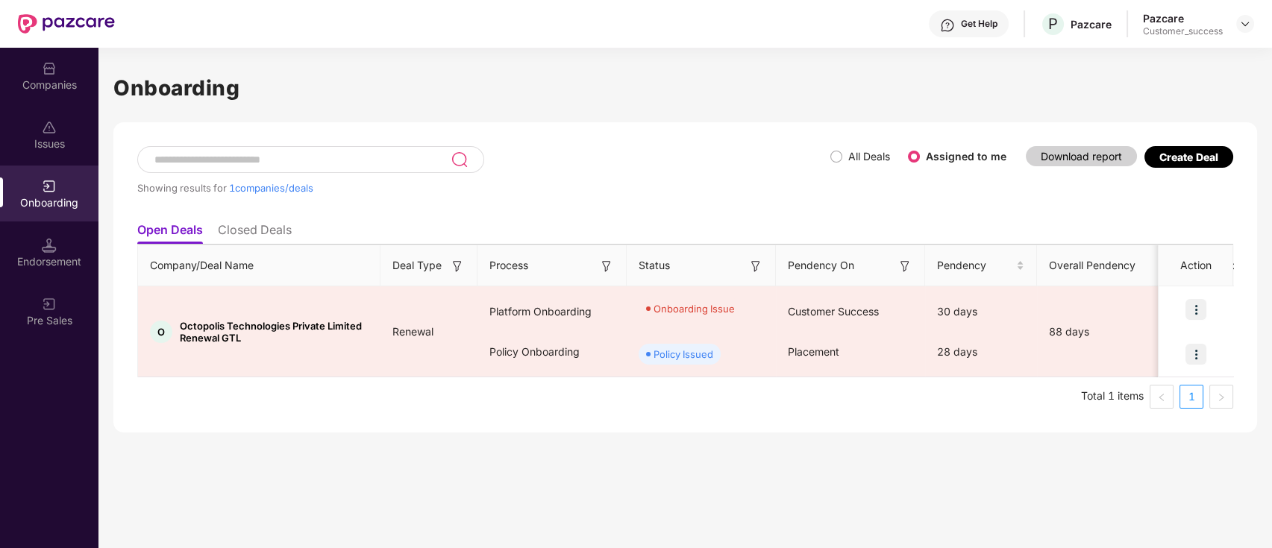
click at [788, 435] on div "Onboarding Showing results for 1 companies/deals All Deals Assigned to me Downl…" at bounding box center [685, 298] width 1174 height 501
click at [47, 81] on div "Companies" at bounding box center [49, 85] width 98 height 15
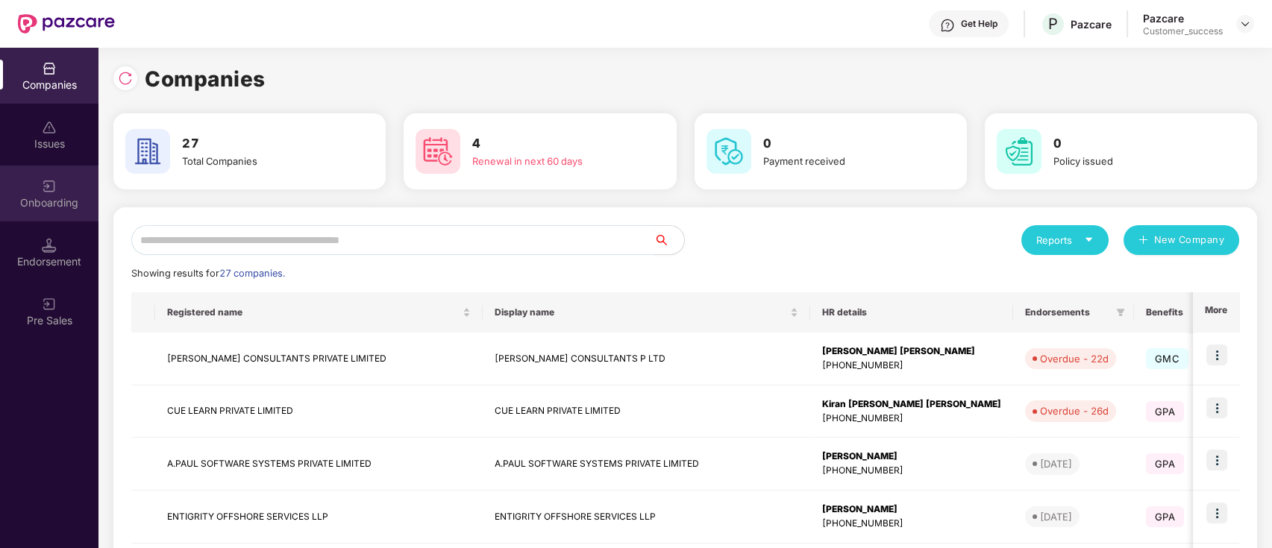
click at [60, 204] on div "Onboarding" at bounding box center [49, 202] width 98 height 15
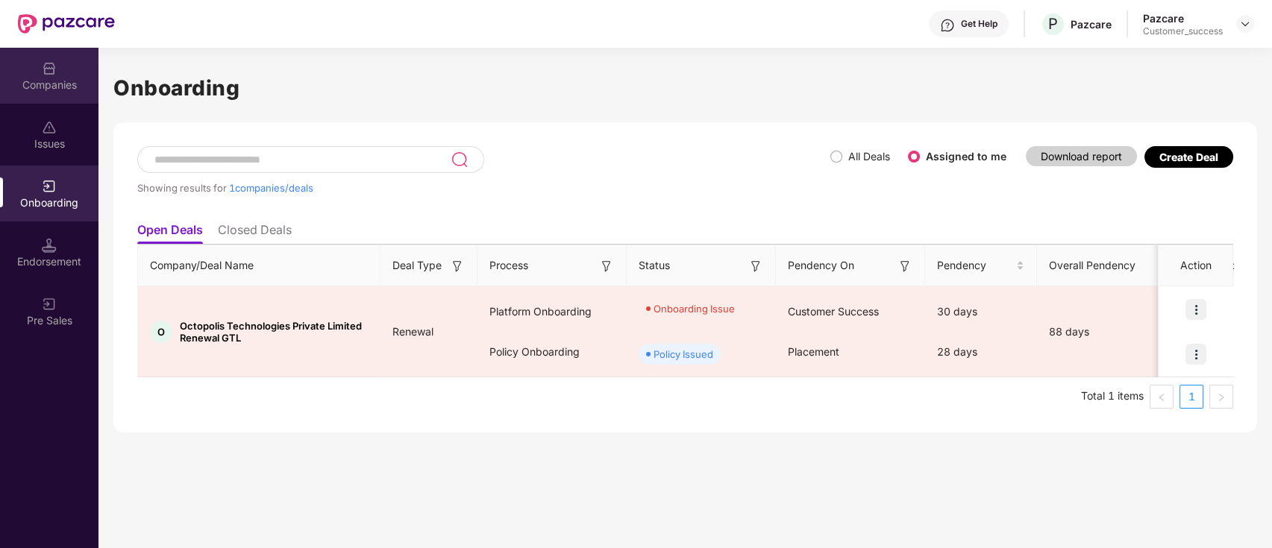
click at [59, 65] on div "Companies" at bounding box center [49, 76] width 98 height 56
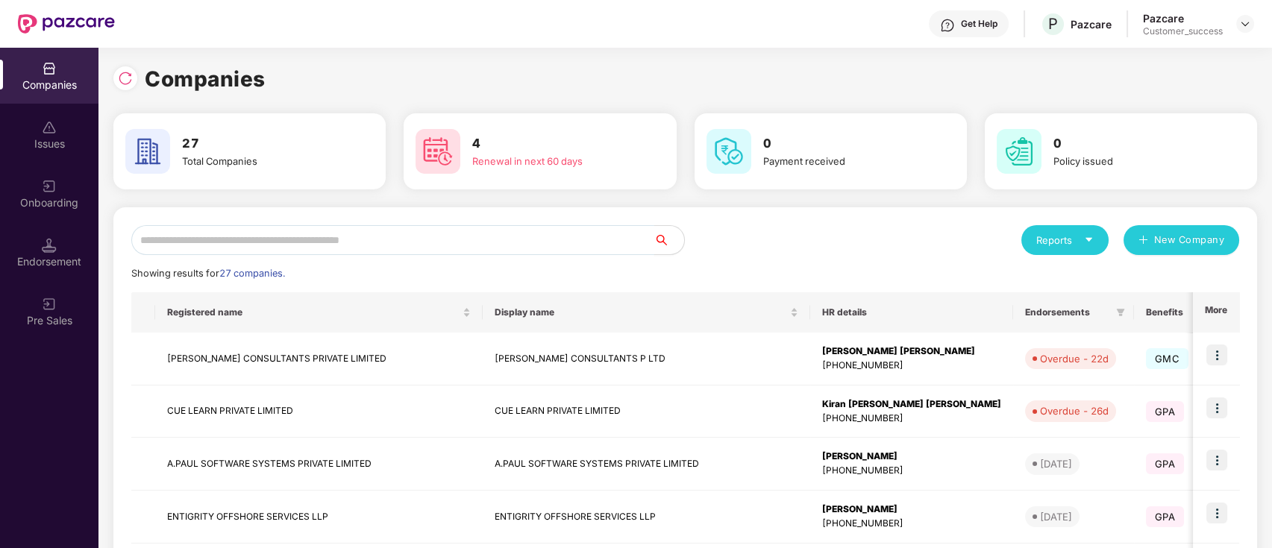
click at [486, 242] on input "text" at bounding box center [392, 240] width 523 height 30
click at [48, 183] on img at bounding box center [49, 186] width 15 height 15
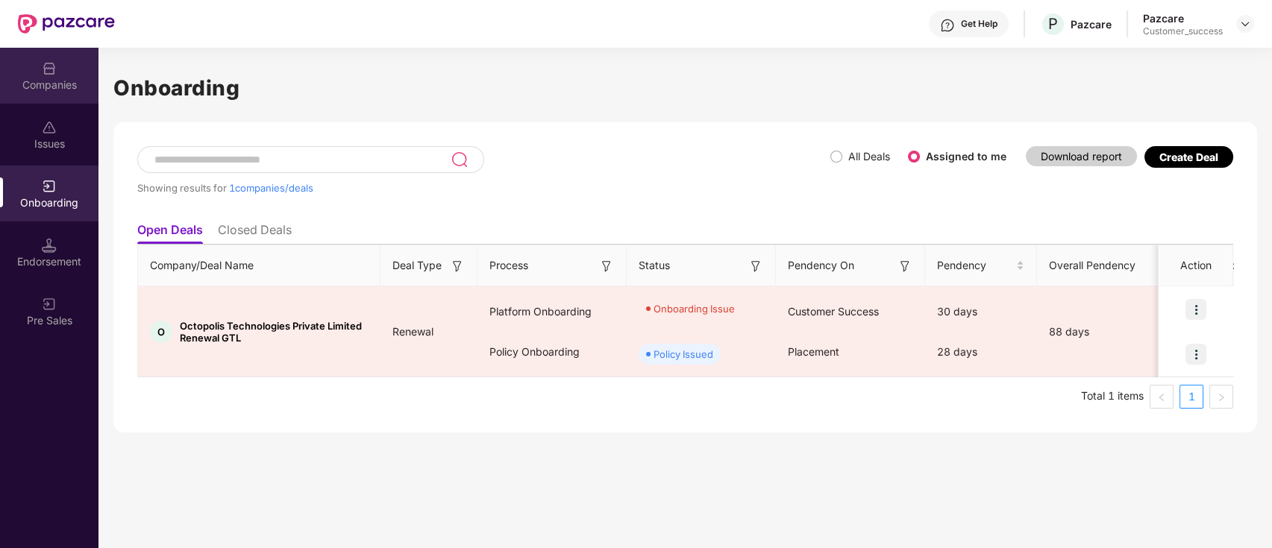
click at [37, 83] on div "Companies" at bounding box center [49, 85] width 98 height 15
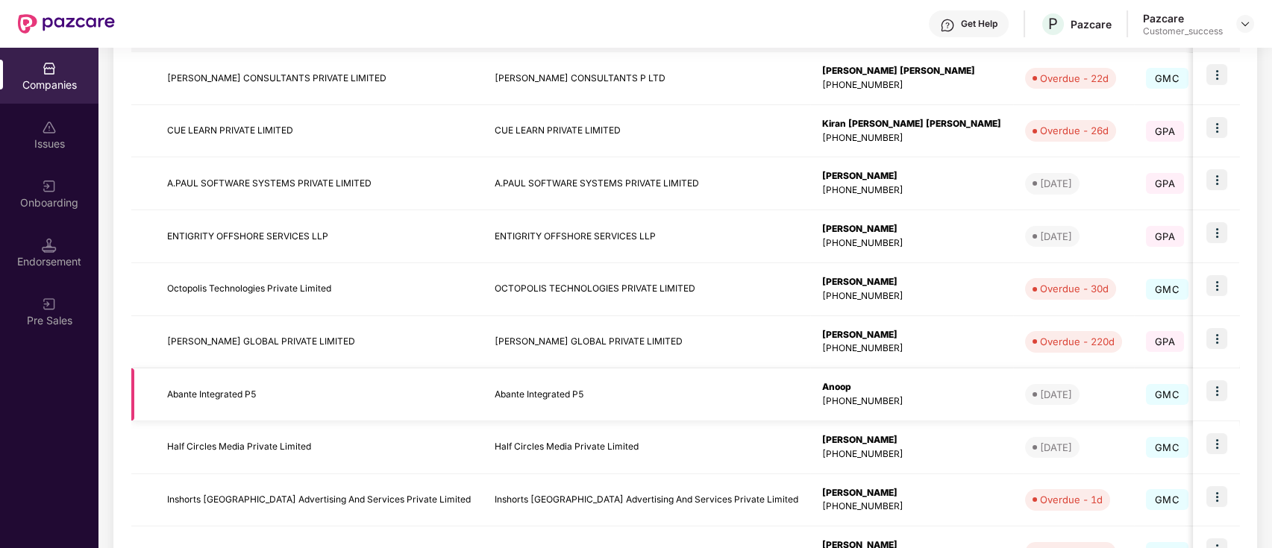
scroll to position [278, 0]
click at [1218, 393] on img at bounding box center [1216, 393] width 21 height 21
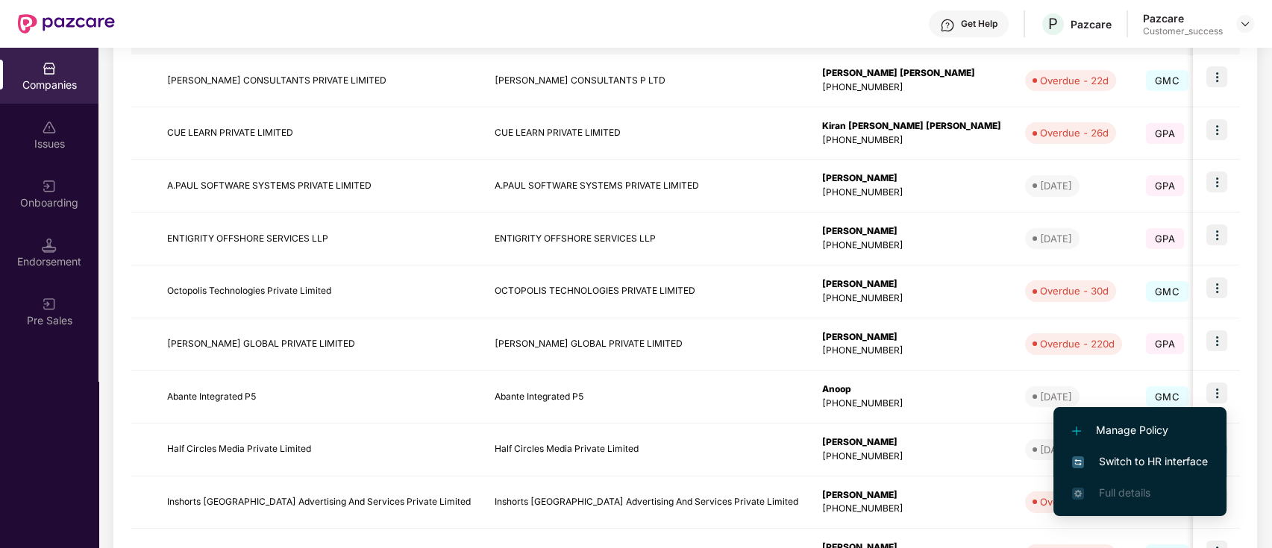
click at [1134, 463] on span "Switch to HR interface" at bounding box center [1140, 462] width 136 height 16
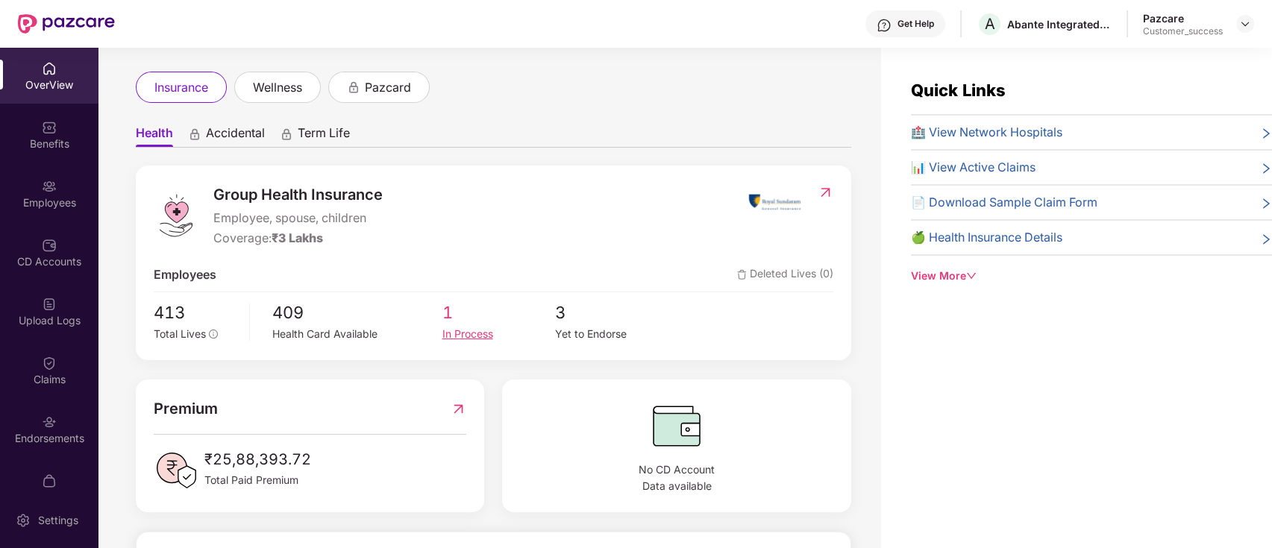
scroll to position [69, 0]
click at [820, 195] on img at bounding box center [826, 194] width 16 height 15
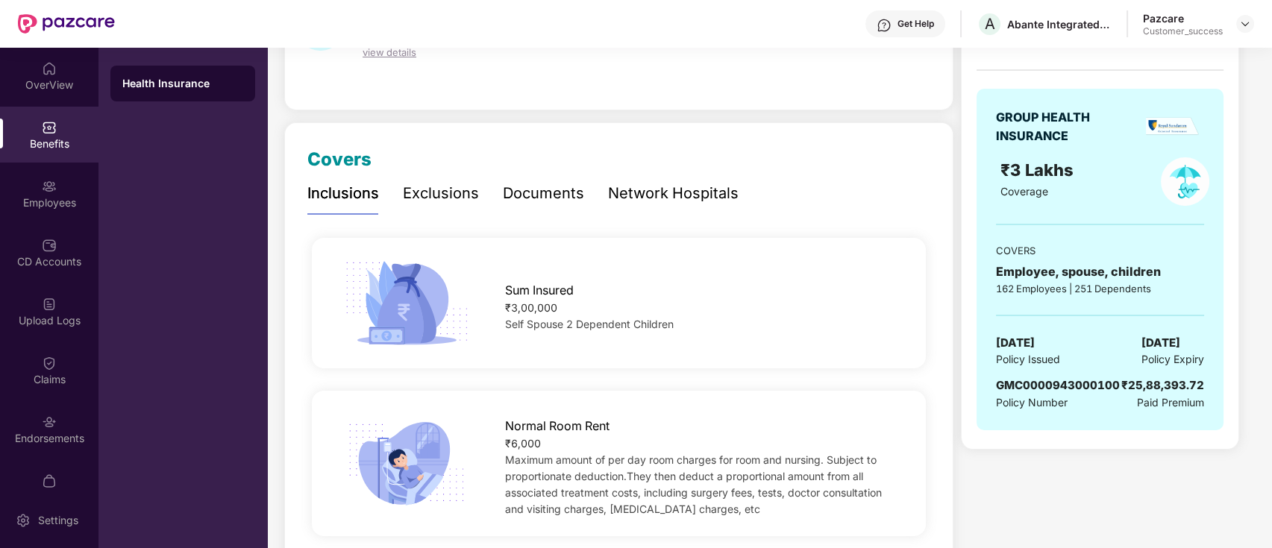
scroll to position [121, 0]
click at [446, 183] on div "Exclusions" at bounding box center [441, 192] width 76 height 23
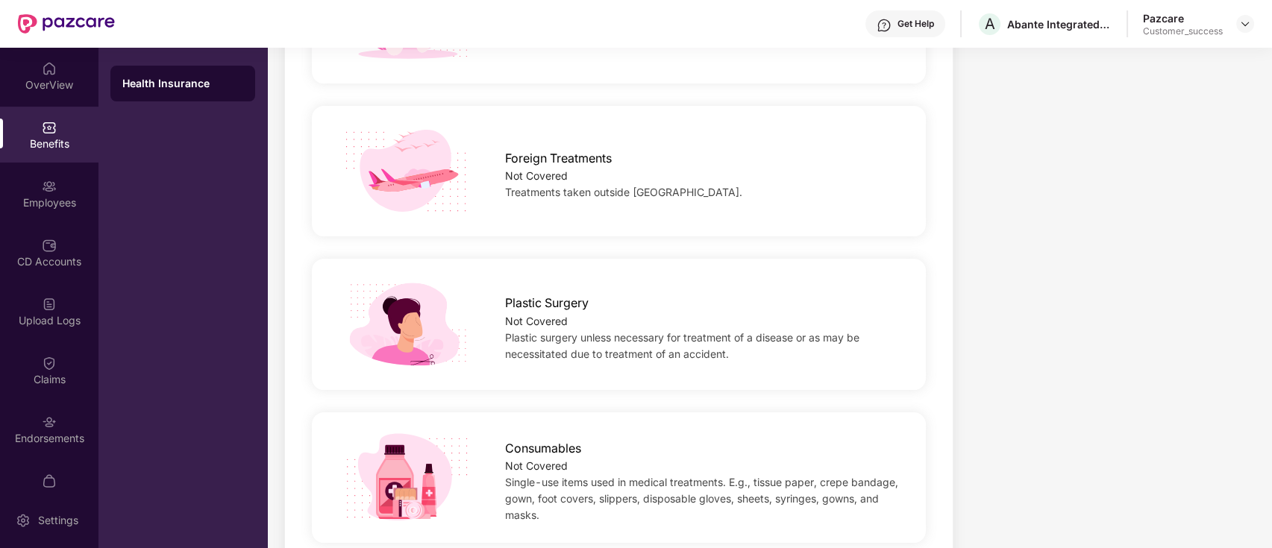
scroll to position [0, 0]
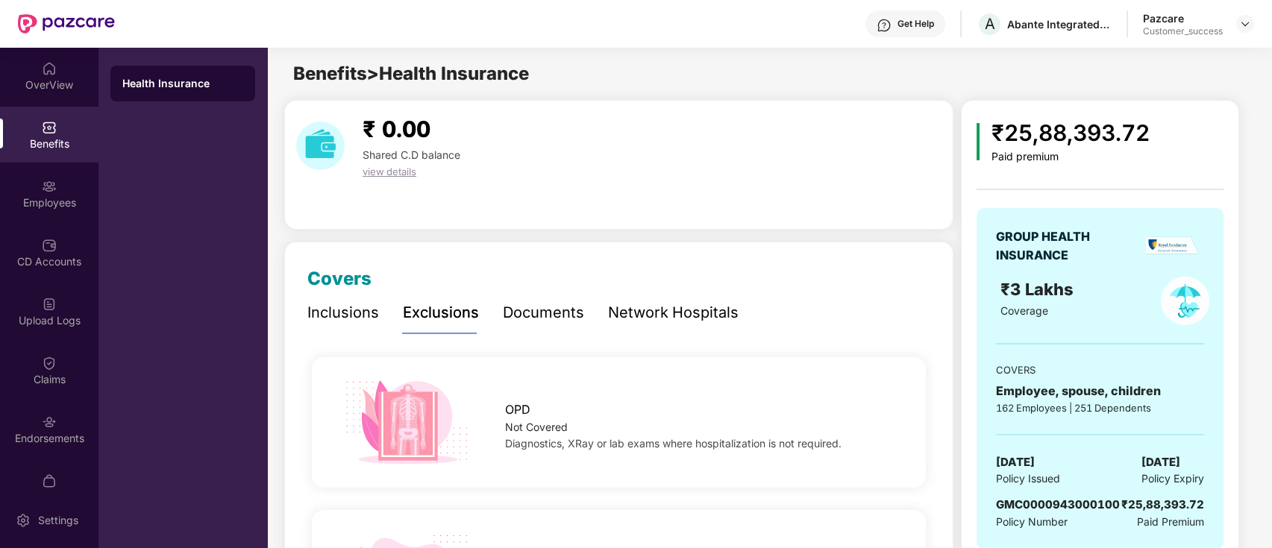
click at [345, 313] on div "Inclusions" at bounding box center [343, 312] width 72 height 23
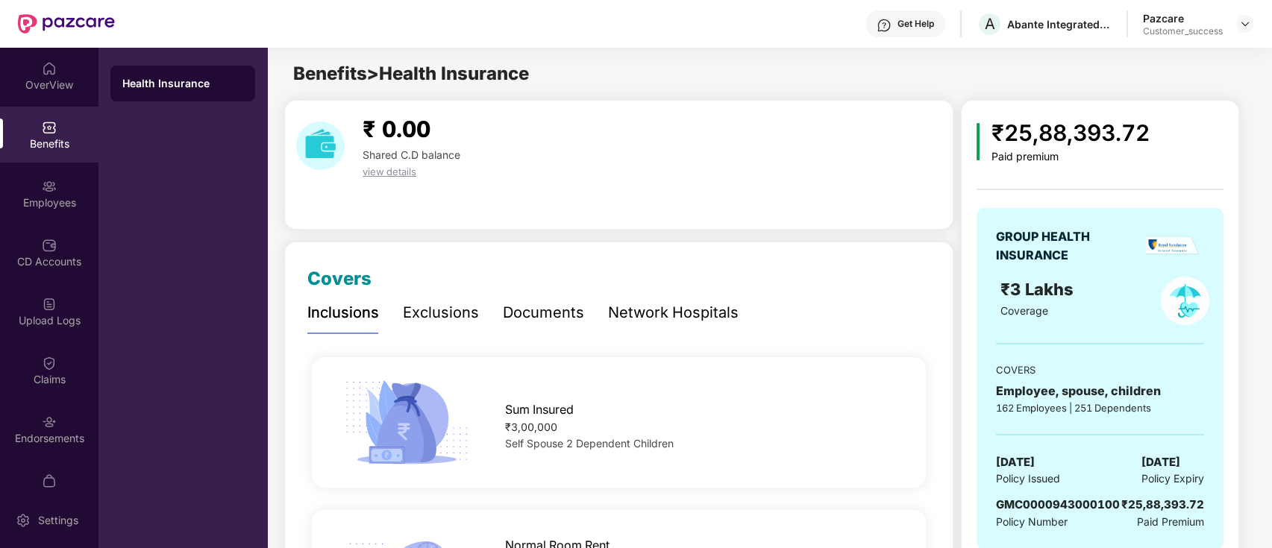
click at [543, 310] on div "Documents" at bounding box center [543, 312] width 81 height 23
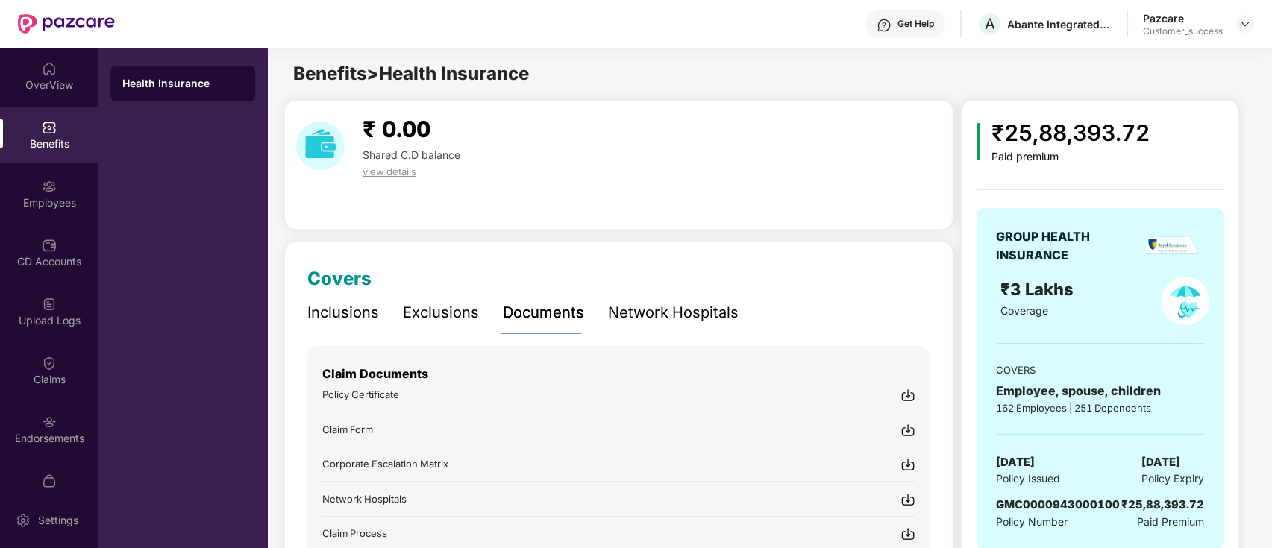
scroll to position [90, 0]
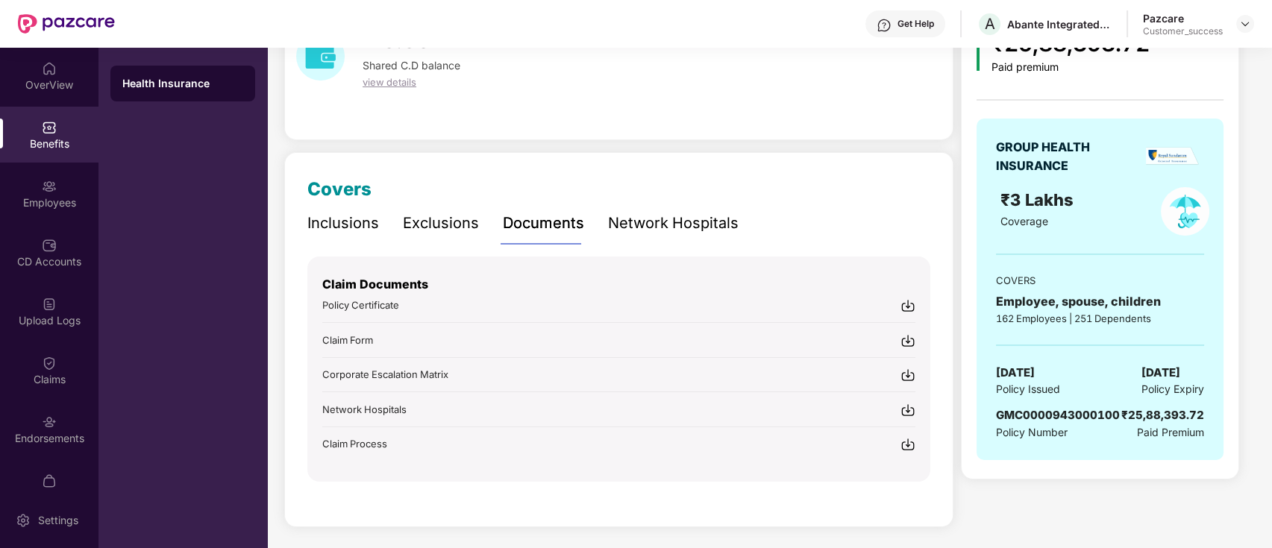
click at [372, 439] on span "Claim Process" at bounding box center [354, 444] width 65 height 12
